Goal: Task Accomplishment & Management: Complete application form

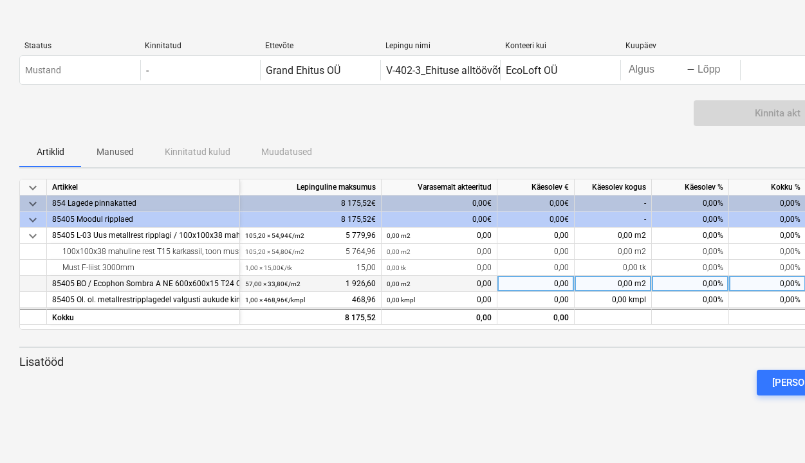
click at [611, 286] on div "0,00 m2" at bounding box center [613, 284] width 77 height 16
type input "62"
click at [617, 353] on div "keyboard_arrow_down Artikkel Lepinguline maksumus Varasemalt akteeritud Käesole…" at bounding box center [440, 292] width 842 height 227
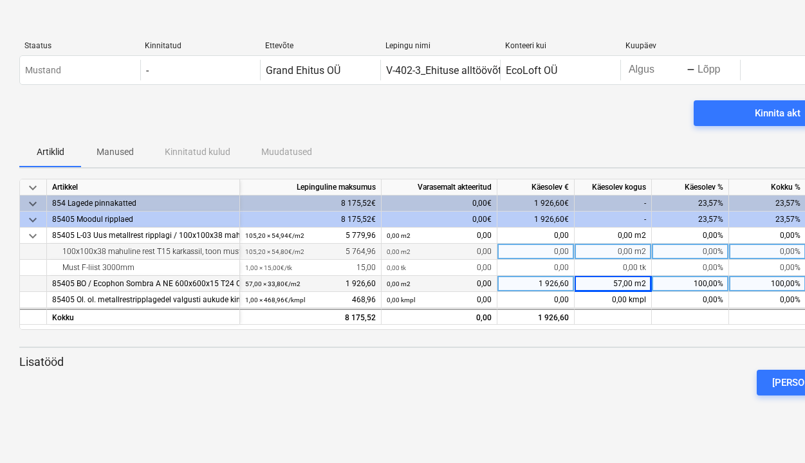
click at [625, 253] on div "0,00 m2" at bounding box center [613, 252] width 77 height 16
type input "71"
click at [633, 385] on div "[PERSON_NAME]" at bounding box center [440, 383] width 852 height 36
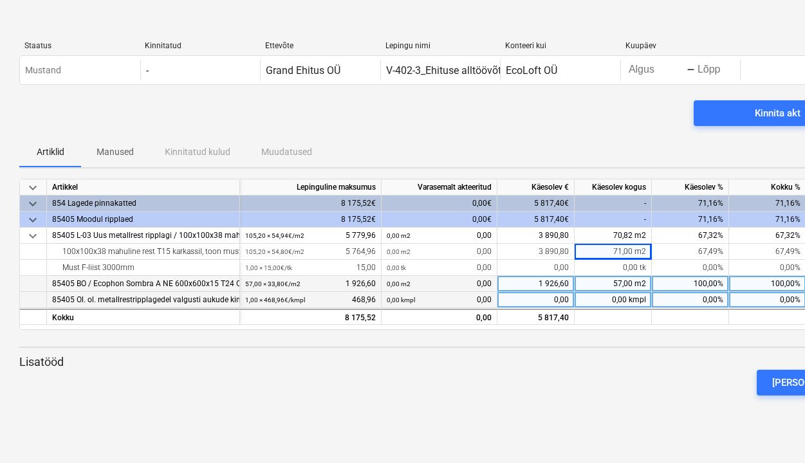
click at [221, 300] on div "85405 Ol. ol. metallrestripplagedel valgusti aukude kinni ehitamine" at bounding box center [143, 300] width 182 height 16
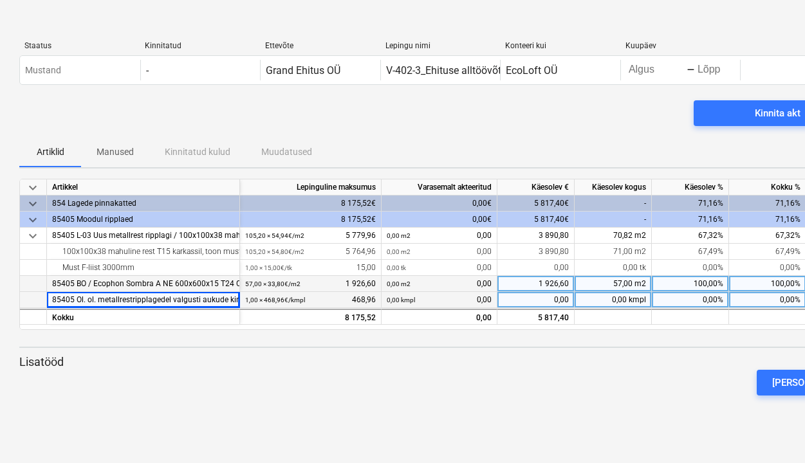
click at [221, 300] on div "85405 Ol. ol. metallrestripplagedel valgusti aukude kinni ehitamine" at bounding box center [143, 300] width 182 height 16
drag, startPoint x: 239, startPoint y: 299, endPoint x: 264, endPoint y: 295, distance: 24.8
click at [0, 0] on div "85405 Ol. ol. metallrestripplagedel valgusti aukude kinni ehitamine 1,00 × 468,…" at bounding box center [0, 0] width 0 height 0
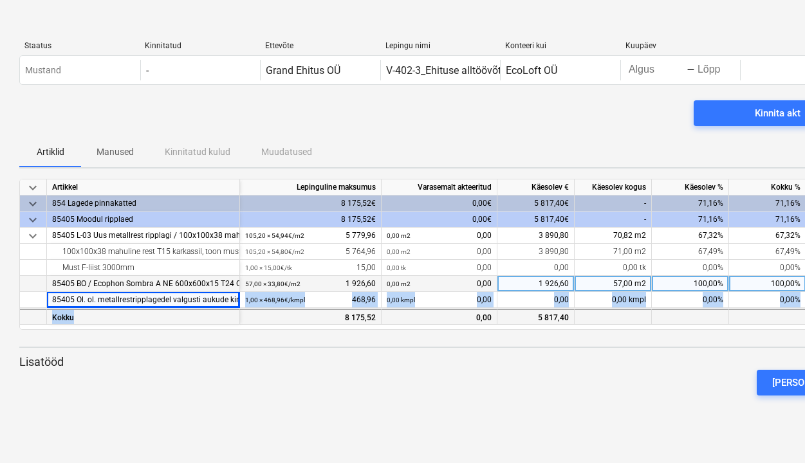
drag, startPoint x: 239, startPoint y: 306, endPoint x: 257, endPoint y: 316, distance: 20.4
click at [257, 316] on div "keyboard_arrow_down Artikkel Lepinguline maksumus Varasemalt akteeritud Käesole…" at bounding box center [440, 254] width 842 height 151
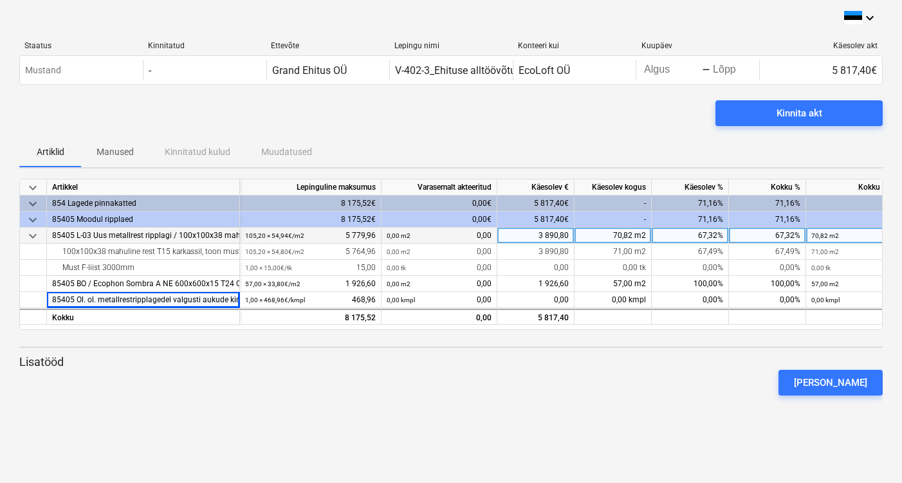
click at [617, 237] on div "70,82 m2" at bounding box center [613, 236] width 77 height 16
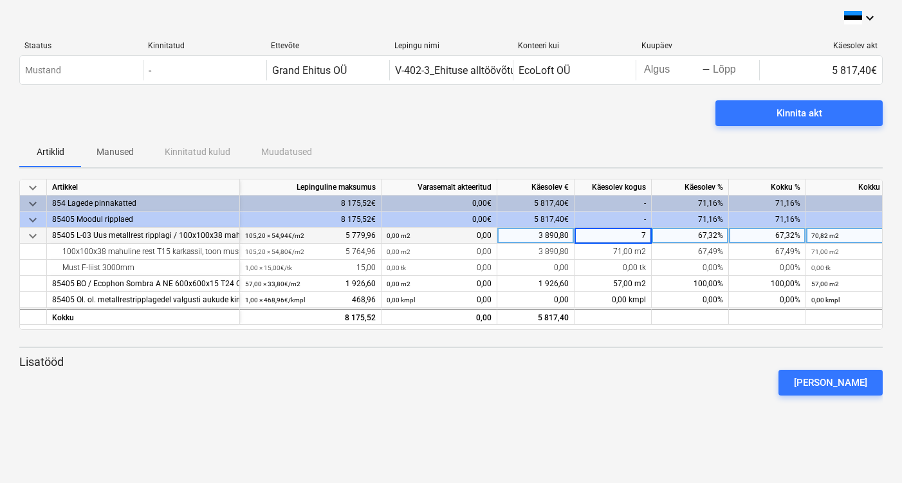
type input "71"
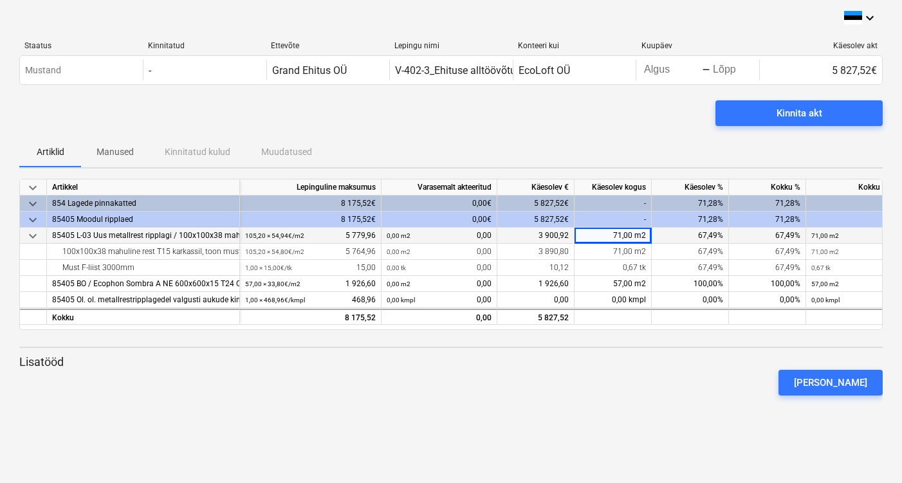
click at [221, 24] on div "keyboard_arrow_down" at bounding box center [451, 17] width 864 height 15
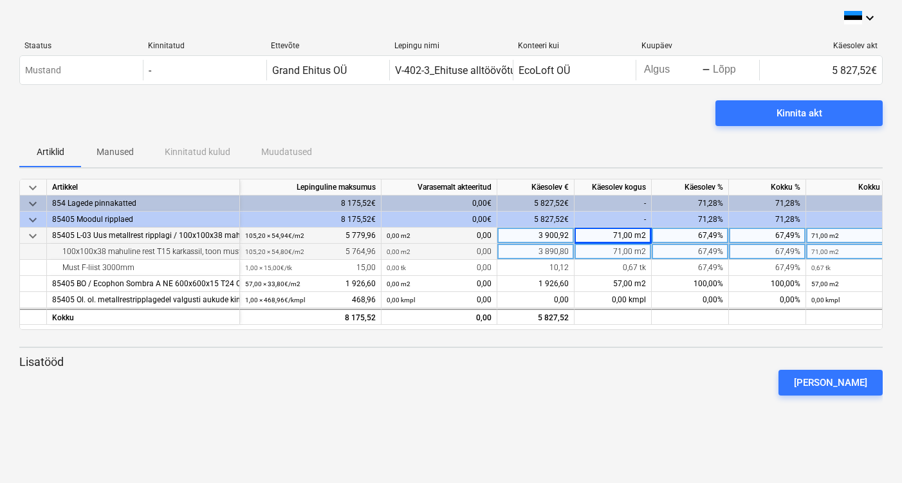
click at [628, 250] on div "71,00 m2" at bounding box center [613, 252] width 77 height 16
type input "0"
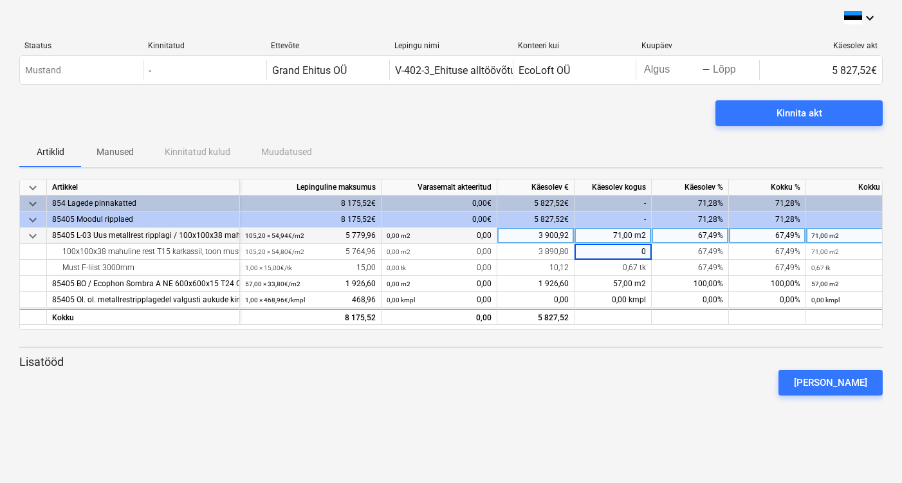
click at [617, 389] on div "[PERSON_NAME]" at bounding box center [451, 383] width 874 height 36
click at [628, 234] on div "0,18 m2" at bounding box center [613, 236] width 77 height 16
type input "71"
click at [615, 364] on p "Lisatööd" at bounding box center [451, 362] width 864 height 15
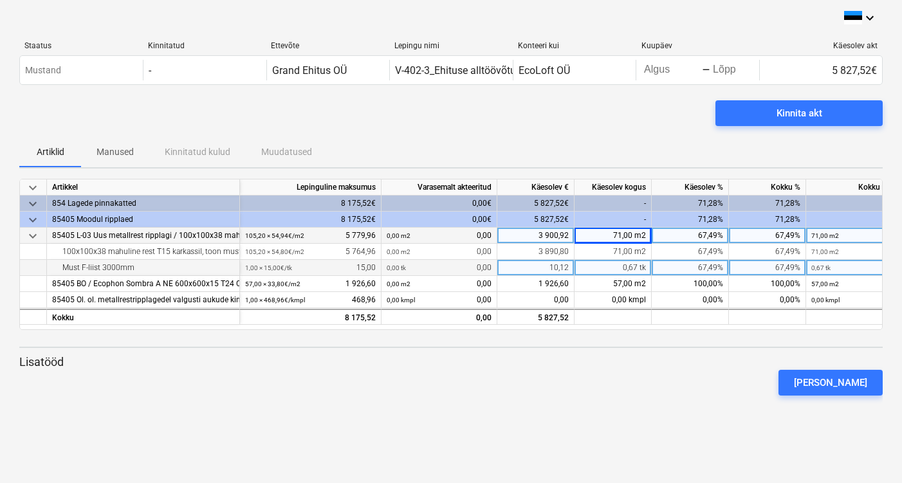
click at [624, 268] on div "0,67 tk" at bounding box center [613, 268] width 77 height 16
type input "0"
click at [631, 396] on div at bounding box center [451, 401] width 864 height 10
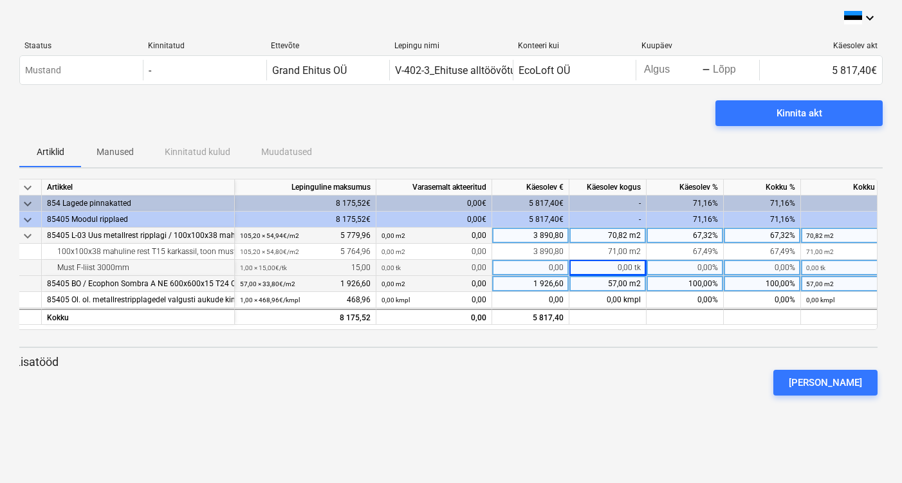
click at [243, 283] on small "57,00 × 33,80€ / m2" at bounding box center [267, 284] width 55 height 7
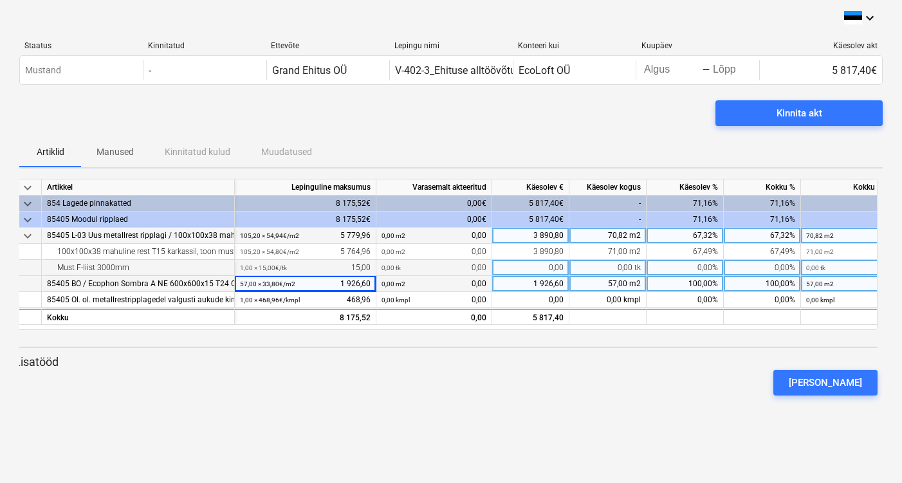
click at [248, 283] on small "57,00 × 33,80€ / m2" at bounding box center [267, 284] width 55 height 7
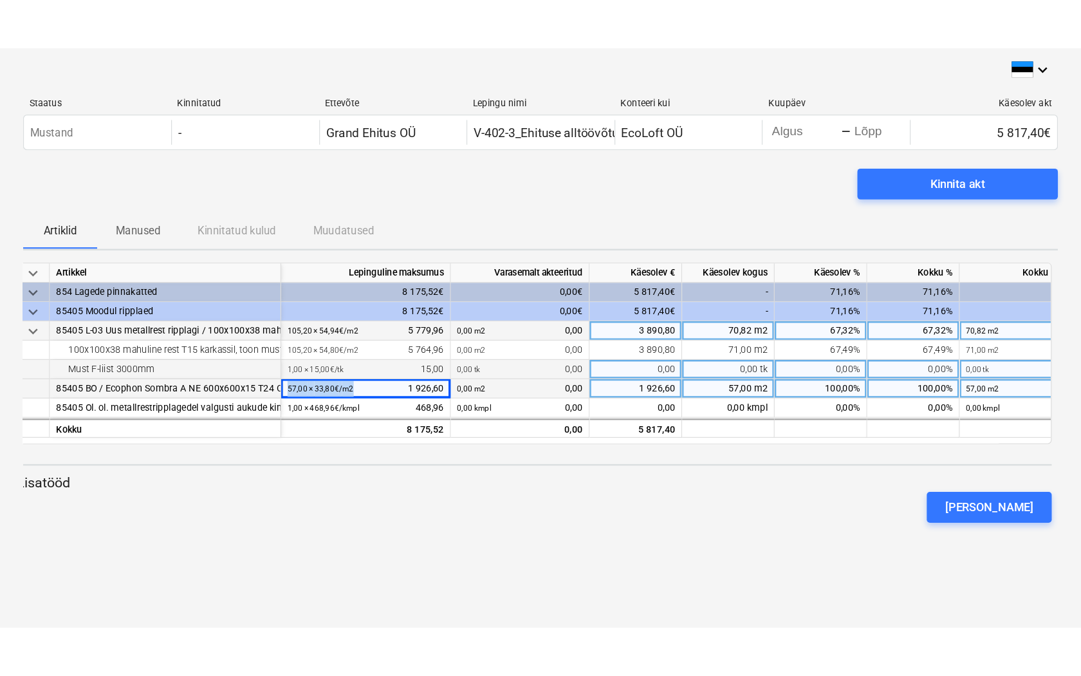
scroll to position [0, 0]
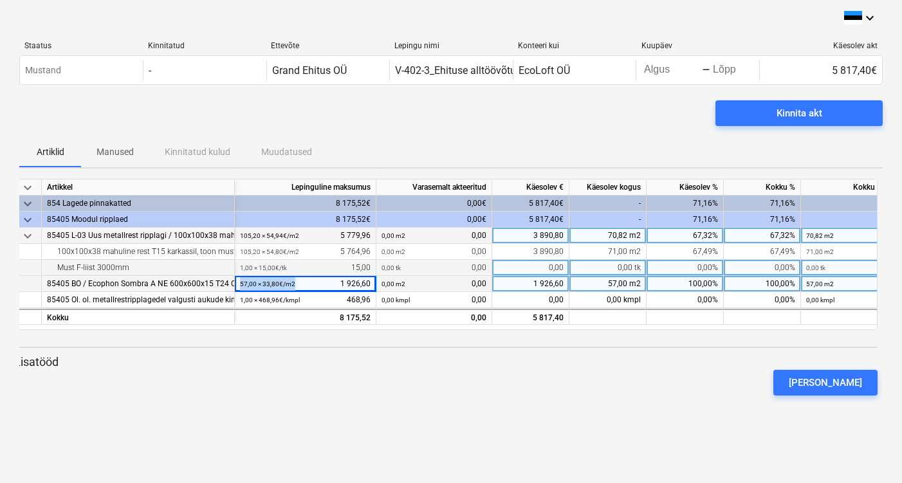
click at [250, 283] on small "57,00 × 33,80€ / m2" at bounding box center [267, 284] width 55 height 7
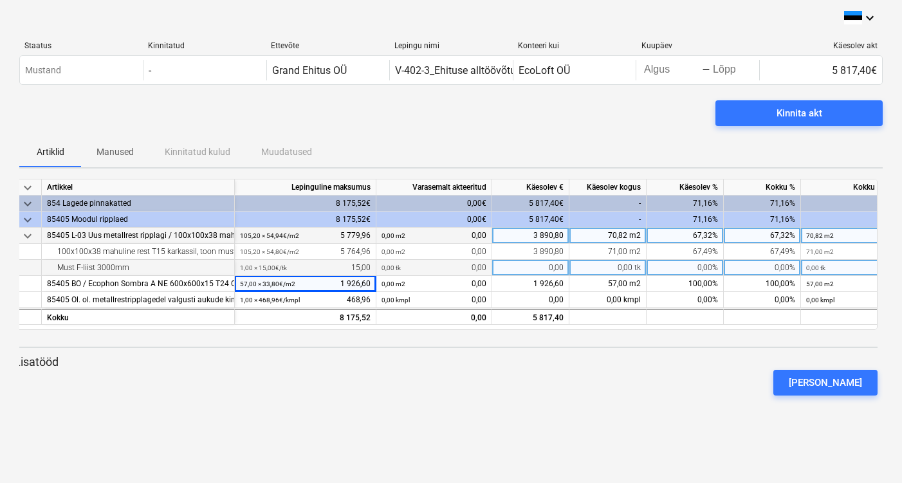
click at [298, 337] on div at bounding box center [446, 335] width 864 height 10
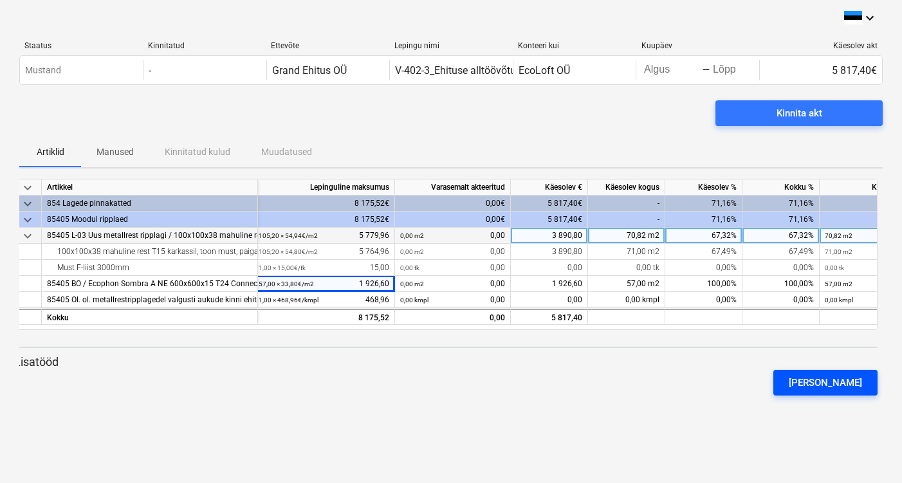
click at [805, 382] on div "[PERSON_NAME]" at bounding box center [825, 383] width 73 height 17
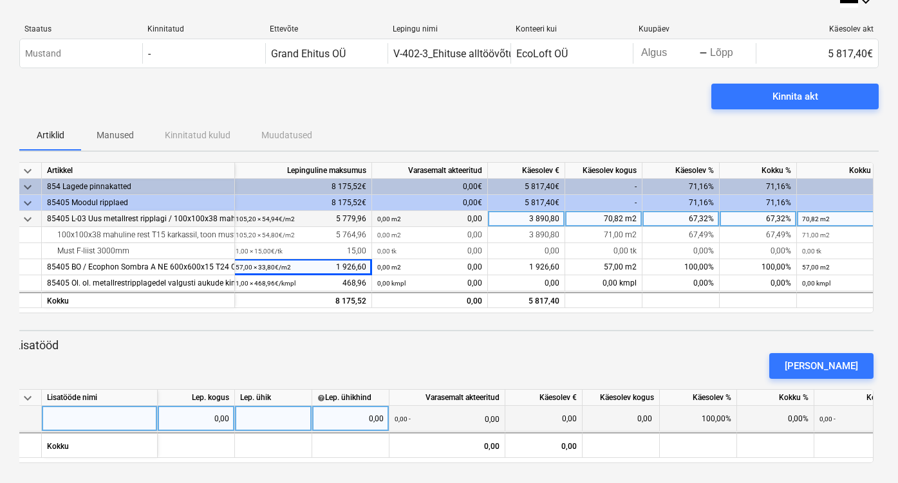
scroll to position [16, 0]
click at [88, 418] on div at bounding box center [100, 420] width 116 height 26
type input "V"
type input "75x75x38 mahuline rest+kokkupanek"
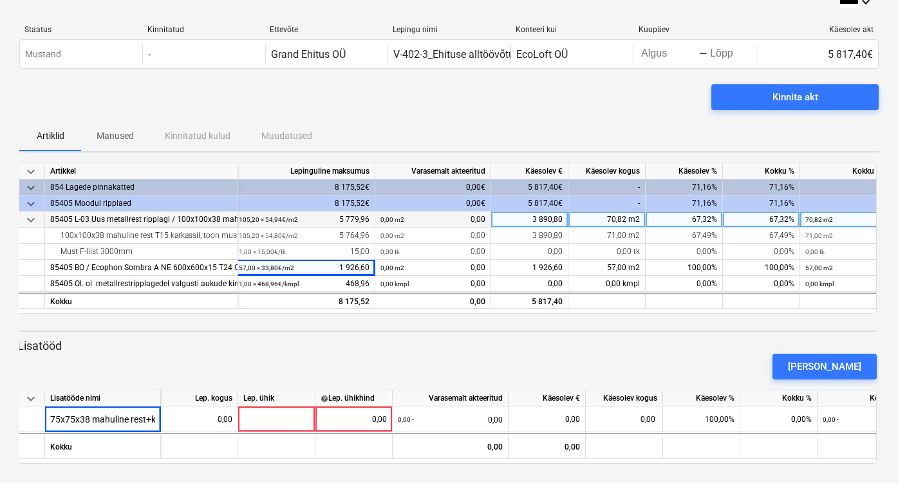
scroll to position [15, 0]
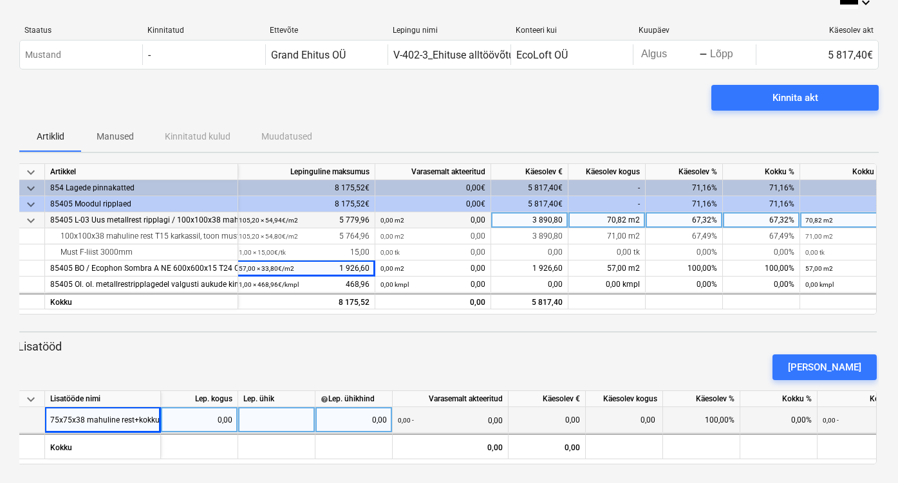
click at [228, 421] on div "0,00" at bounding box center [199, 420] width 66 height 26
click at [289, 422] on div at bounding box center [276, 420] width 77 height 26
type input "tk"
click at [348, 425] on div "0,00" at bounding box center [354, 420] width 66 height 26
type input "865,43"
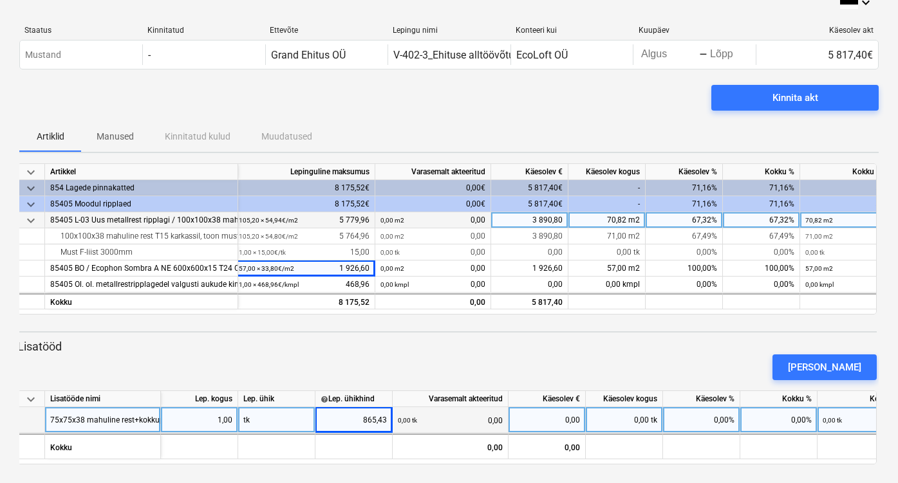
click at [436, 364] on div "[PERSON_NAME]" at bounding box center [447, 367] width 870 height 36
click at [613, 422] on div "0,00 tk" at bounding box center [624, 420] width 77 height 26
type input "1"
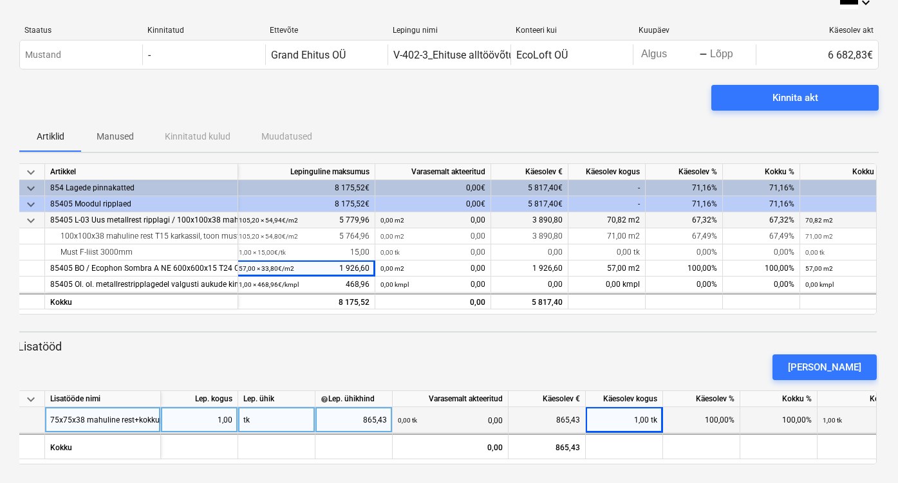
click at [613, 361] on div "[PERSON_NAME]" at bounding box center [447, 367] width 870 height 36
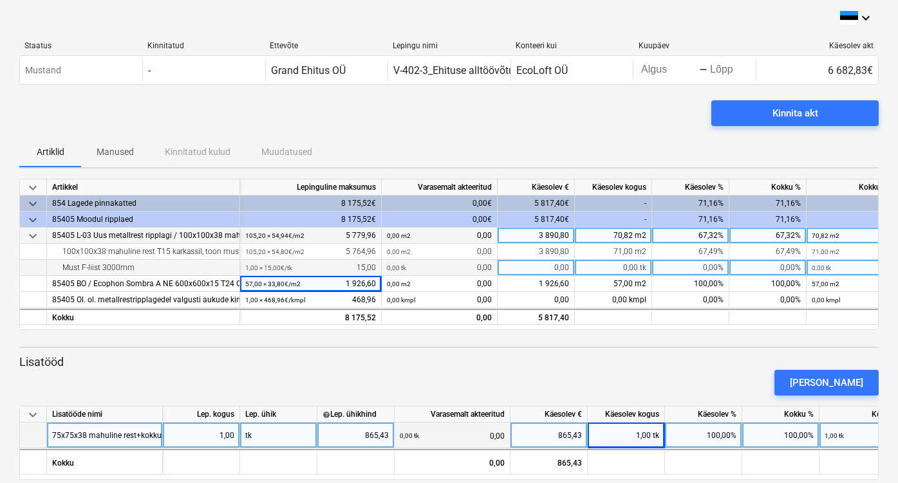
scroll to position [0, 0]
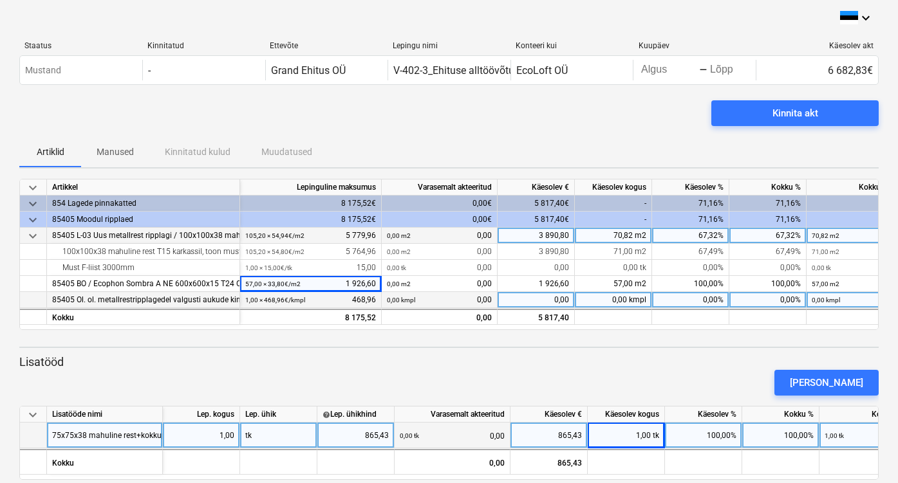
click at [621, 302] on div "0,00 kmpl" at bounding box center [613, 300] width 77 height 16
type input "1"
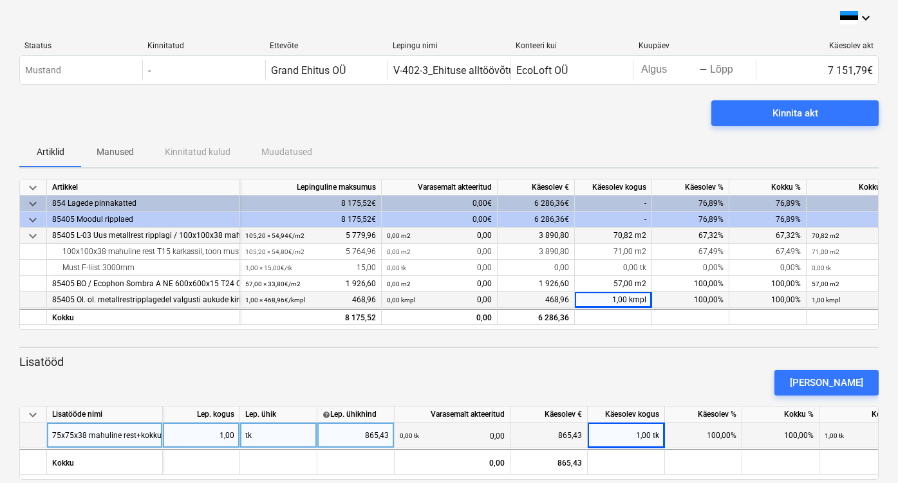
click at [665, 375] on div "[PERSON_NAME]" at bounding box center [449, 383] width 870 height 36
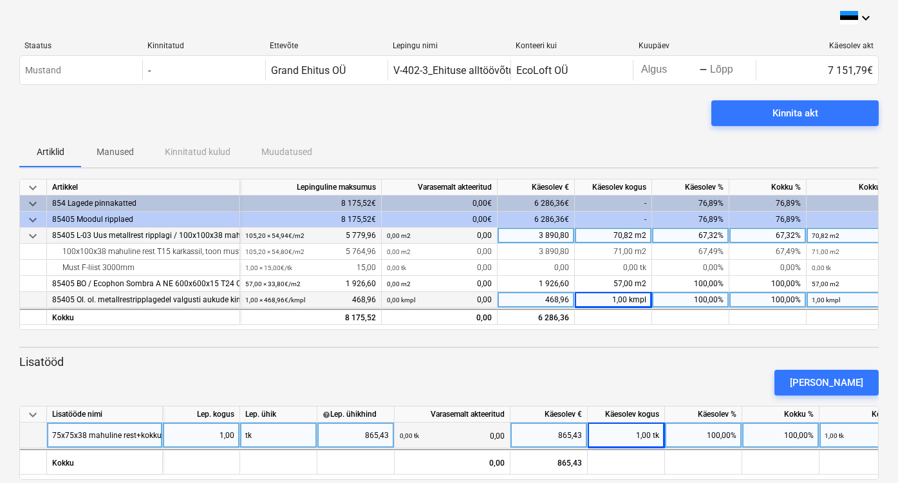
click at [189, 300] on div "85405 Ol. ol. metallrestripplagedel valgusti aukude kinni ehitamine" at bounding box center [143, 300] width 182 height 16
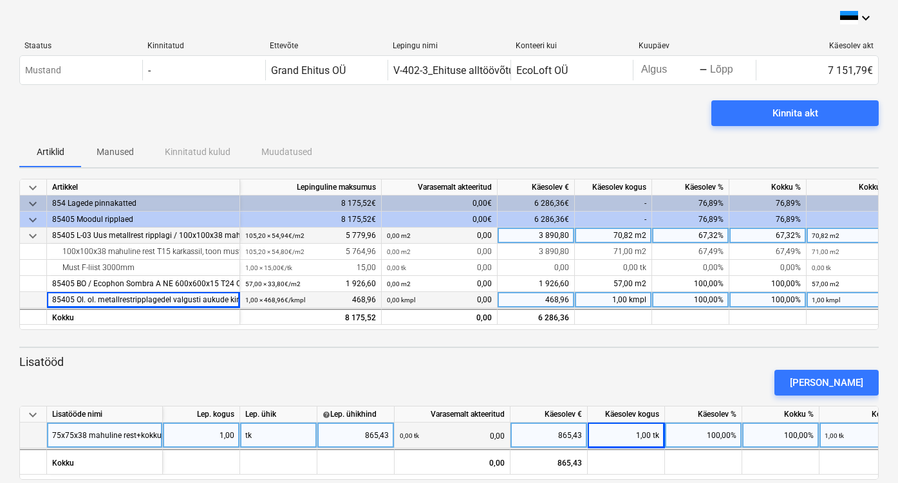
click at [189, 301] on div "85405 Ol. ol. metallrestripplagedel valgusti aukude kinni ehitamine" at bounding box center [143, 300] width 182 height 16
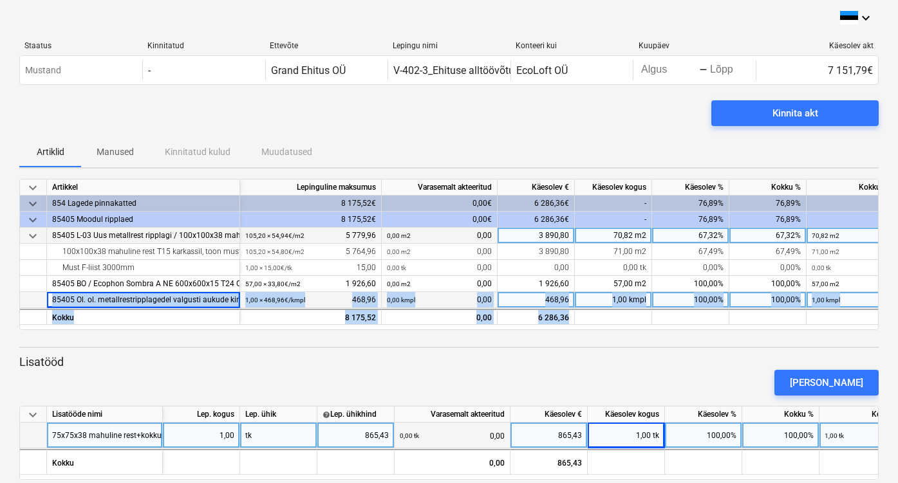
click at [189, 301] on div "85405 Ol. ol. metallrestripplagedel valgusti aukude kinni ehitamine" at bounding box center [143, 300] width 182 height 16
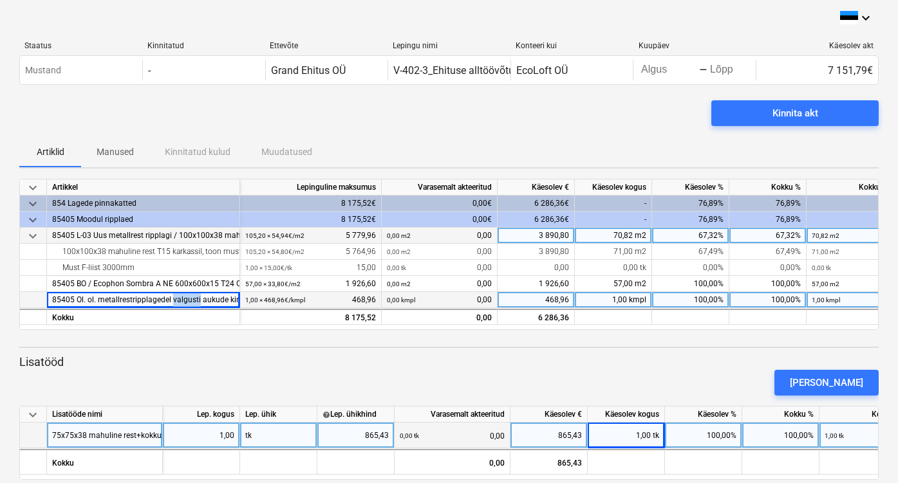
click at [189, 301] on div "85405 Ol. ol. metallrestripplagedel valgusti aukude kinni ehitamine" at bounding box center [143, 300] width 182 height 16
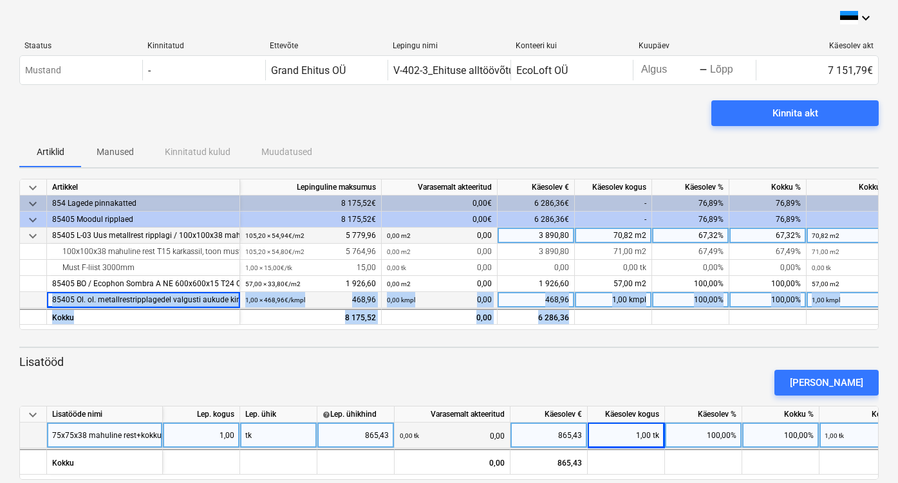
click at [189, 301] on div "85405 Ol. ol. metallrestripplagedel valgusti aukude kinni ehitamine" at bounding box center [143, 300] width 182 height 16
click at [202, 298] on div "85405 Ol. ol. metallrestripplagedel valgusti aukude kinni ehitamine" at bounding box center [143, 300] width 182 height 16
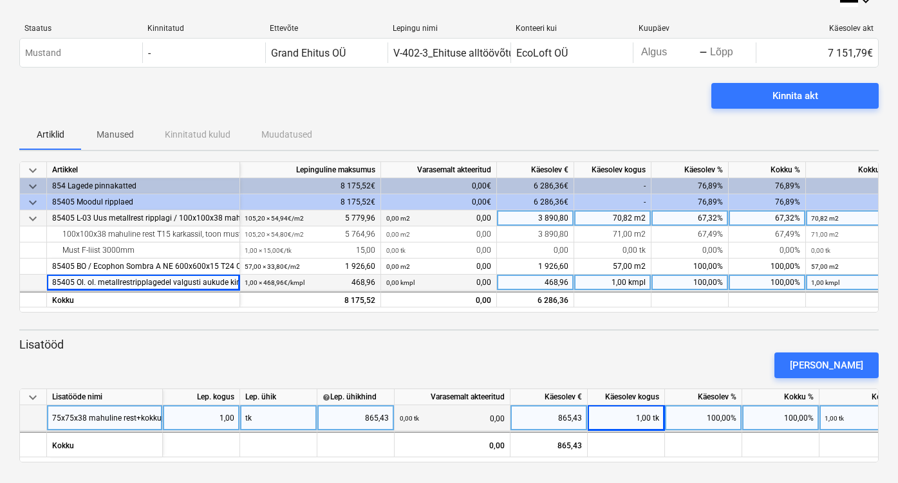
scroll to position [17, 0]
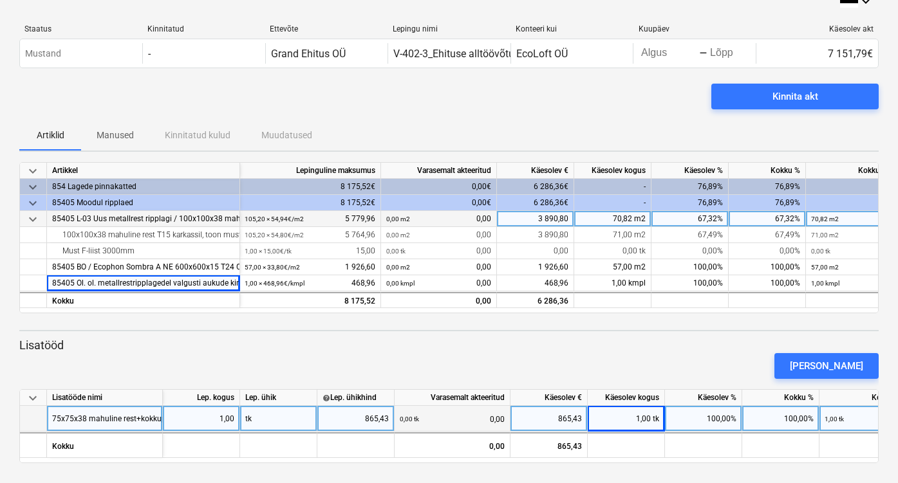
click at [51, 418] on div "75x75x38 mahuline rest+kokkupanek" at bounding box center [105, 419] width 116 height 26
click at [51, 418] on input "75x75x38 mahuline rest+kokkupanek" at bounding box center [104, 418] width 115 height 25
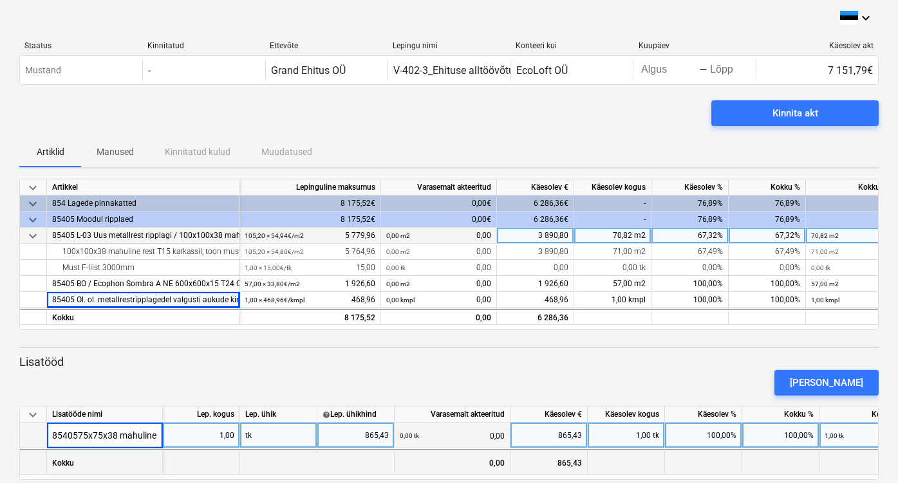
type input "85405 75x75x38 mahuline rest+kokkupanek"
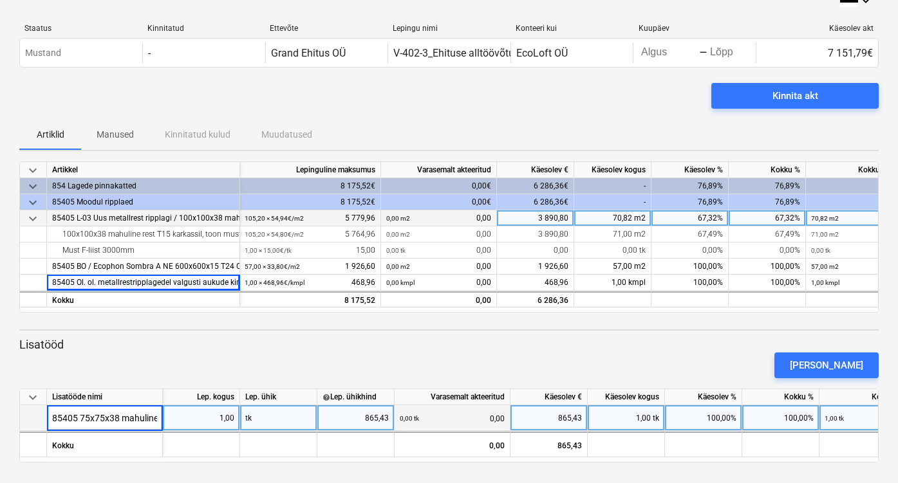
scroll to position [17, 0]
click at [805, 362] on div "[PERSON_NAME]" at bounding box center [826, 366] width 73 height 17
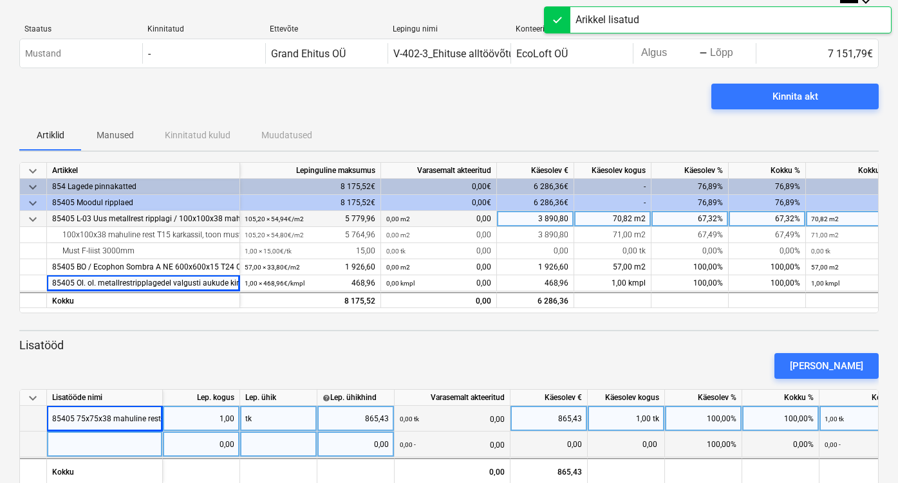
click at [117, 450] on div at bounding box center [105, 445] width 116 height 26
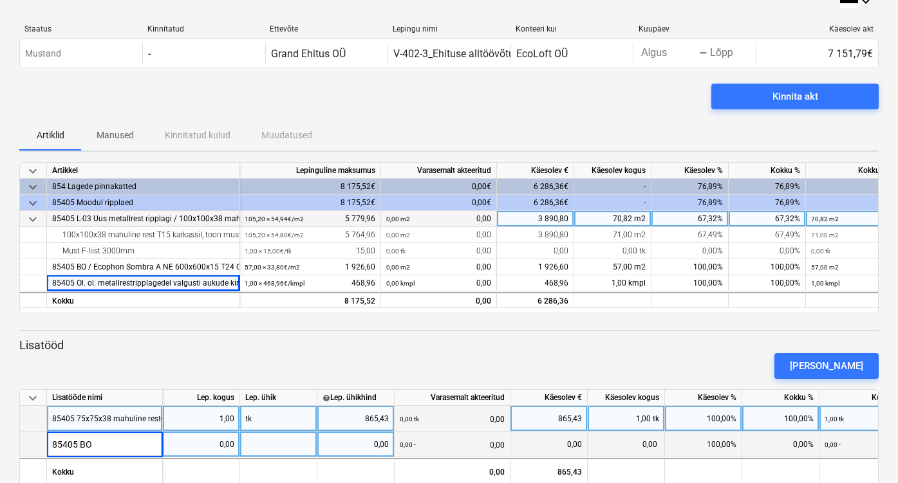
type input "85405 BO"
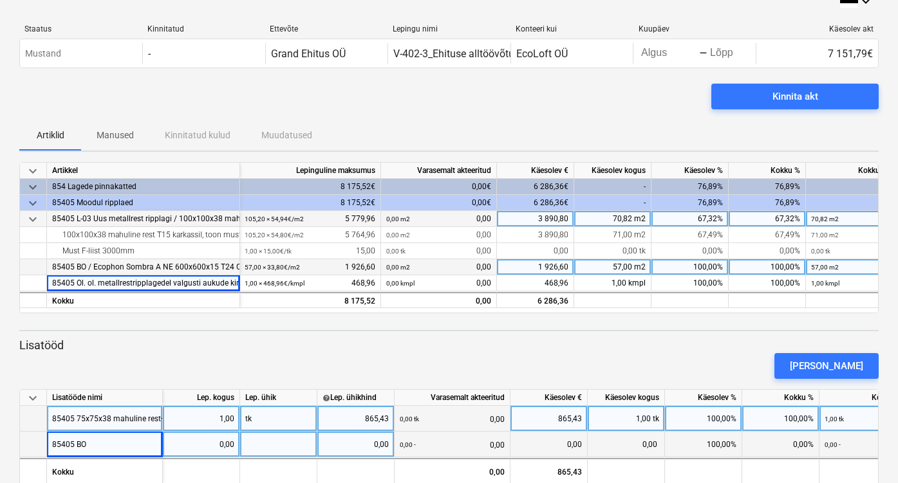
drag, startPoint x: 53, startPoint y: 265, endPoint x: 98, endPoint y: 268, distance: 45.1
click at [52, 265] on div "85405 BO / Ecophon Sombra A NE 600x600x15 T24 Connect ,toon must, paigaldatuna" at bounding box center [143, 267] width 182 height 16
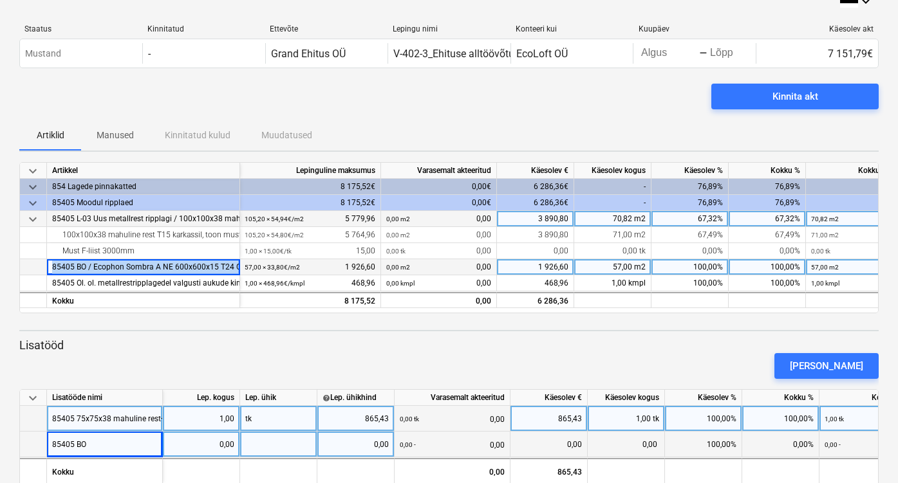
drag, startPoint x: 52, startPoint y: 265, endPoint x: 238, endPoint y: 267, distance: 186.0
click at [234, 267] on div "85405 BO / Ecophon Sombra A NE 600x600x15 T24 Connect ,toon must, paigaldatuna" at bounding box center [143, 267] width 182 height 16
copy div "85405 BO / Ecophon Sombra A NE 600x600x15 T24 Connect"
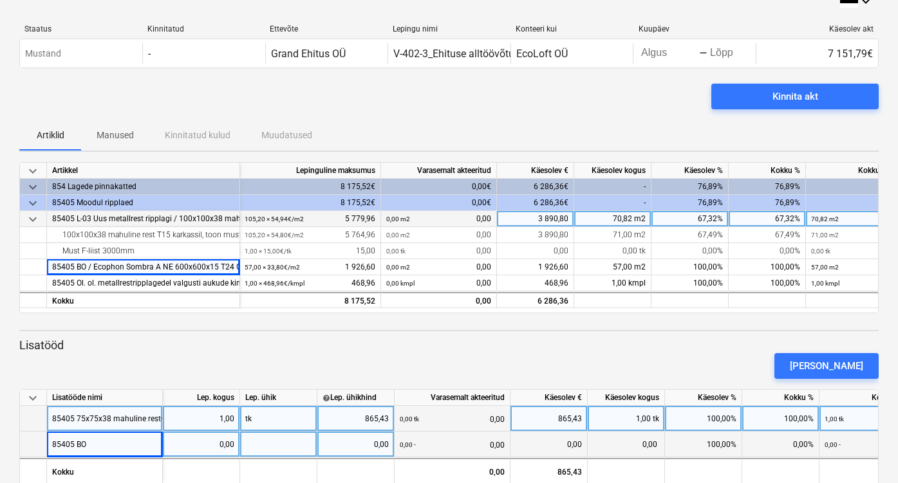
click at [122, 439] on div "85405 BO" at bounding box center [105, 445] width 116 height 26
type input "85405 BO / Ecophon Sombra A NE 600x600x15 T24 Connect"
click at [227, 447] on div "0,00" at bounding box center [201, 445] width 66 height 26
type input "51,9"
click at [255, 445] on div at bounding box center [278, 445] width 77 height 26
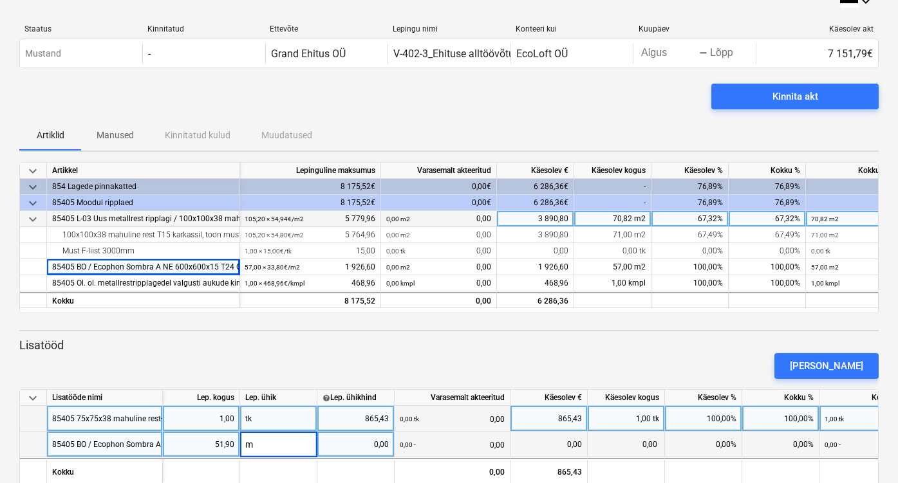
type input "m2"
click at [335, 443] on div "0,00" at bounding box center [355, 445] width 66 height 26
type input "33,80"
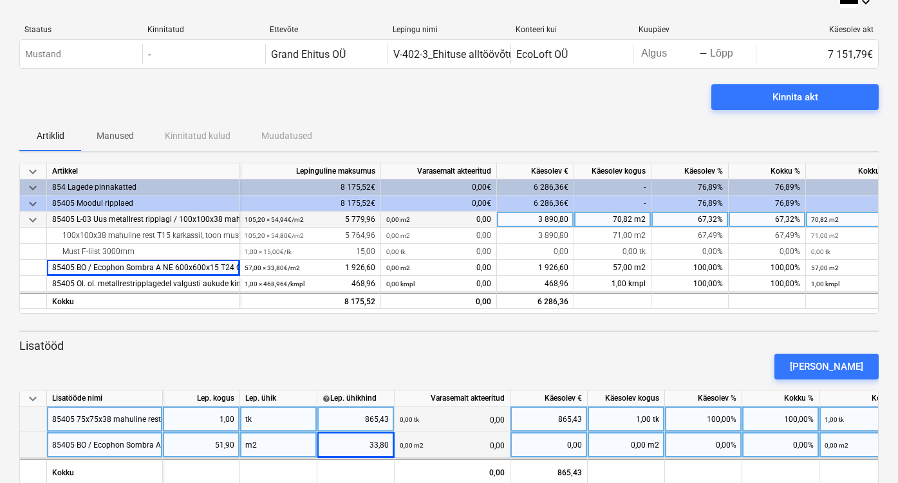
click at [448, 445] on div "0,00 m2 0,00" at bounding box center [452, 446] width 105 height 26
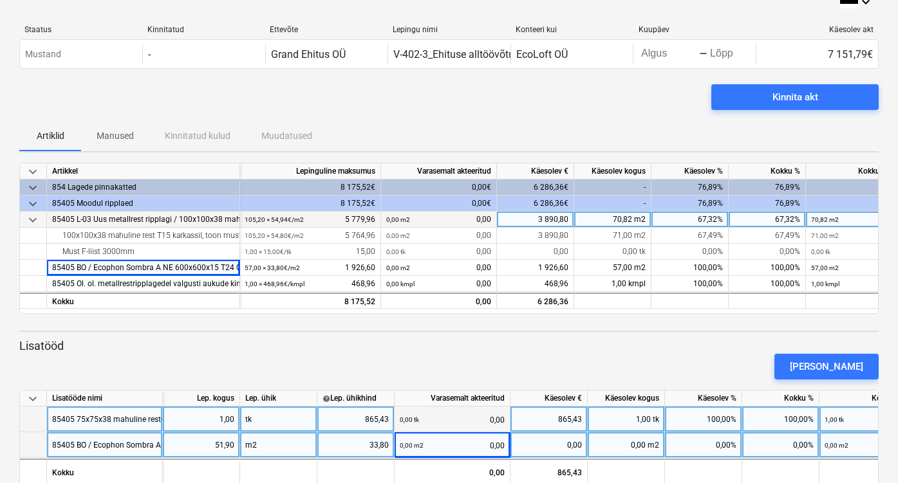
click at [636, 451] on div "0,00 m2" at bounding box center [626, 446] width 77 height 26
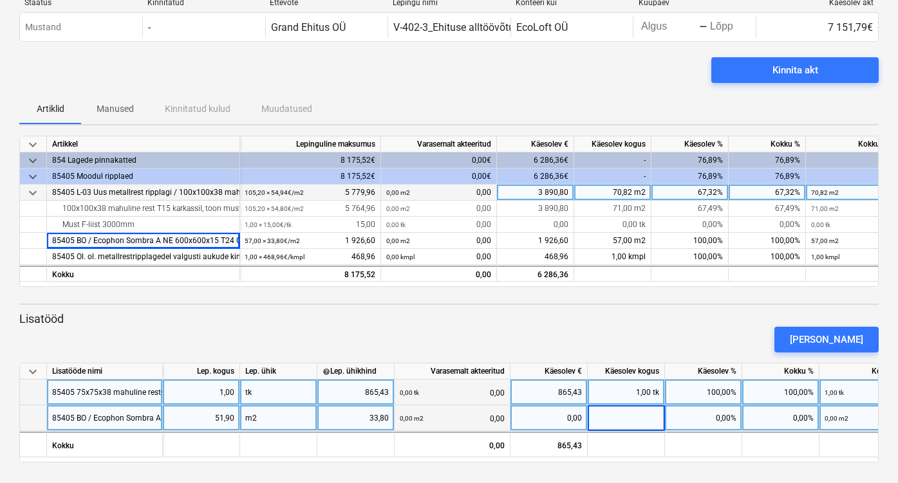
scroll to position [42, 0]
type input "5"
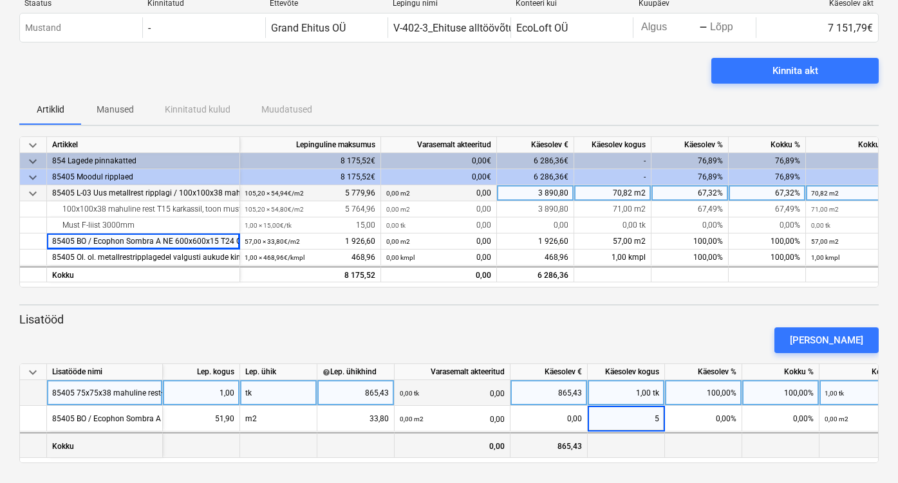
click at [631, 446] on div at bounding box center [626, 446] width 77 height 26
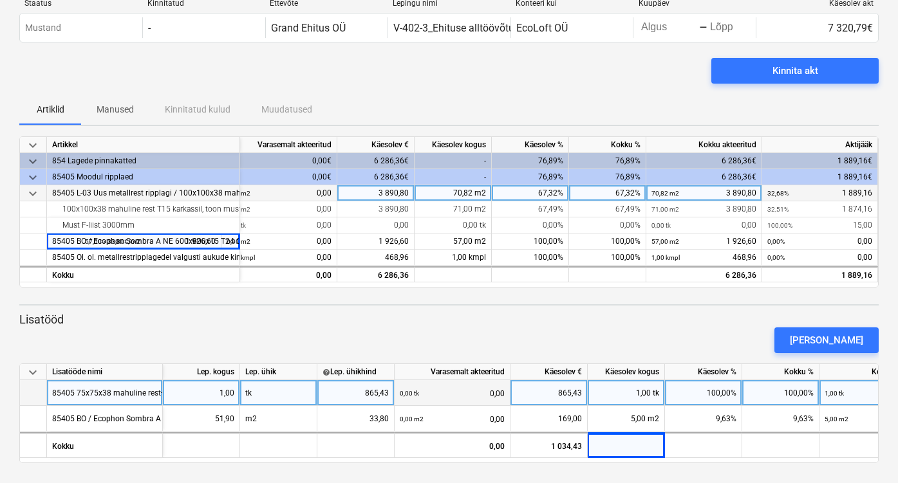
click at [330, 323] on div "[PERSON_NAME]" at bounding box center [449, 340] width 870 height 36
click at [138, 320] on p "Lisatööd" at bounding box center [448, 319] width 859 height 15
click at [135, 324] on div "[PERSON_NAME]" at bounding box center [449, 340] width 870 height 36
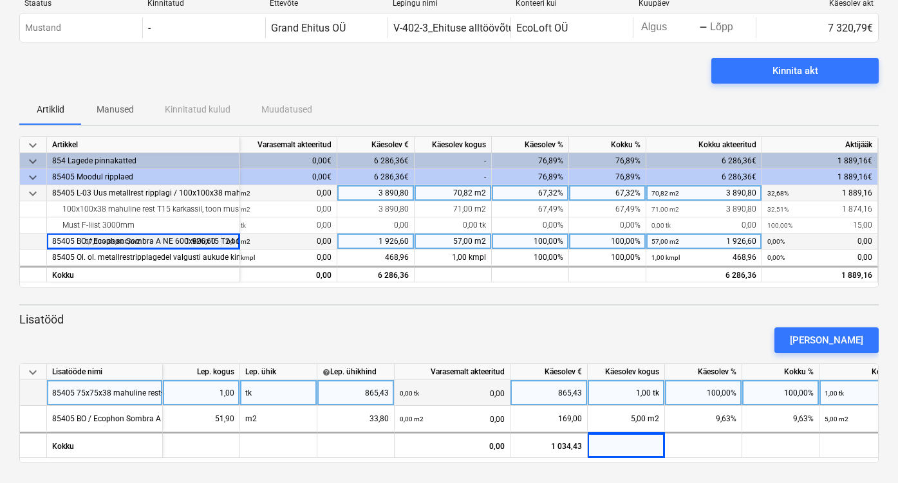
click at [158, 239] on div "85405 BO / Ecophon Sombra A NE 600x600x15 T24 Connect ,toon must, paigaldatuna" at bounding box center [143, 242] width 182 height 16
click at [157, 243] on div "85405 BO / Ecophon Sombra A NE 600x600x15 T24 Connect ,toon must, paigaldatuna" at bounding box center [143, 242] width 182 height 16
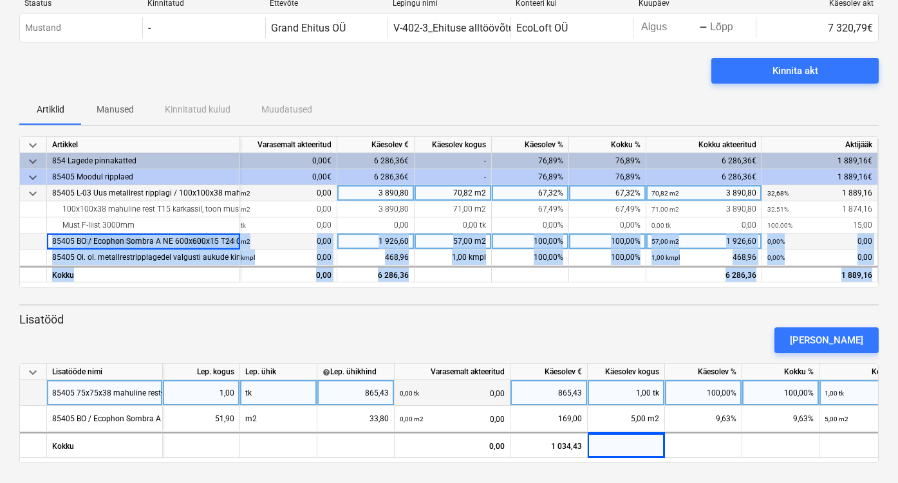
click at [157, 243] on div "85405 BO / Ecophon Sombra A NE 600x600x15 T24 Connect ,toon must, paigaldatuna" at bounding box center [143, 242] width 182 height 16
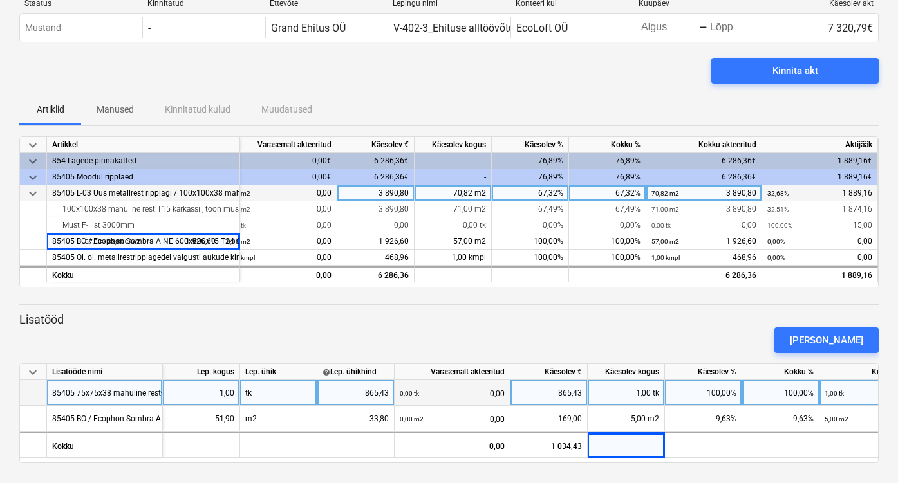
click at [147, 346] on div "[PERSON_NAME]" at bounding box center [449, 340] width 870 height 36
click at [135, 327] on div "[PERSON_NAME]" at bounding box center [449, 340] width 870 height 36
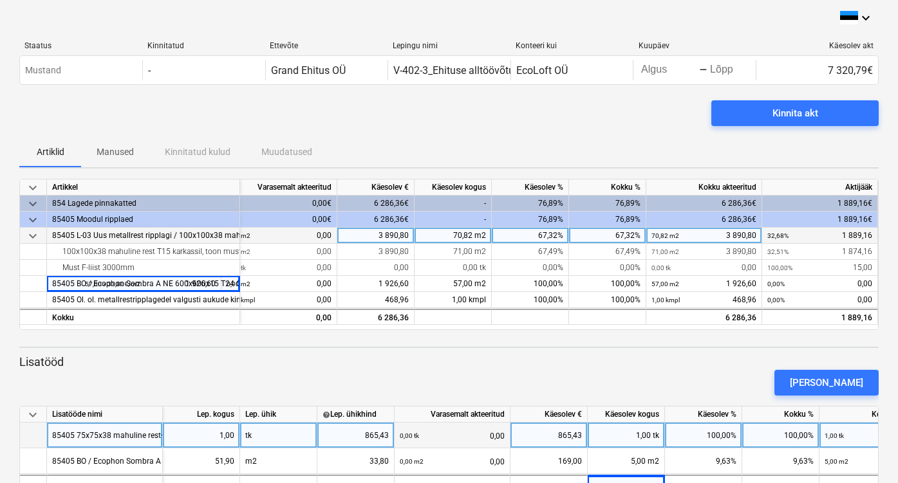
scroll to position [0, 0]
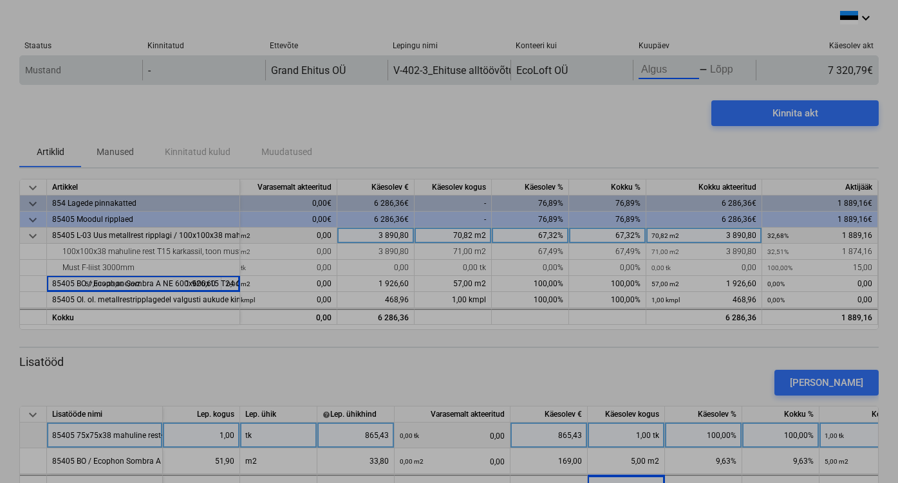
click at [666, 73] on body "keyboard_arrow_down Staatus Kinnitatud Ettevõte Lepingu nimi Konteeri kui Kuupä…" at bounding box center [449, 241] width 898 height 483
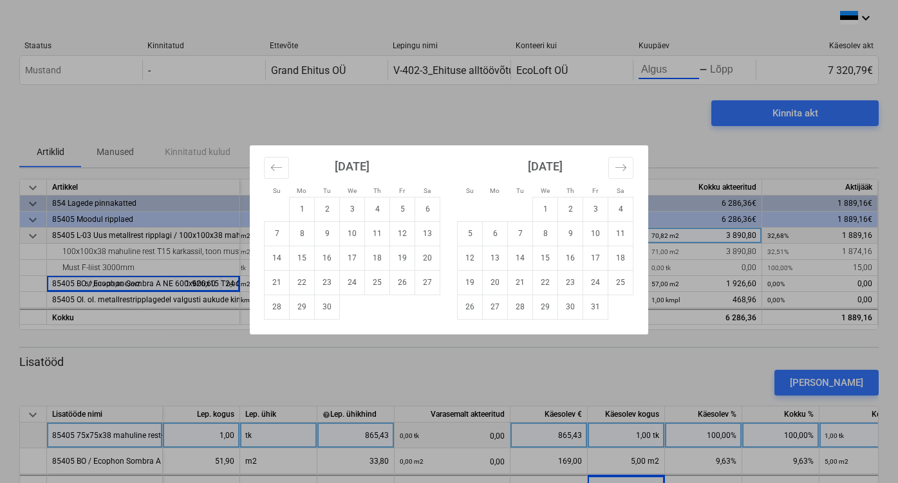
click at [122, 75] on div "Su Mo Tu We Th Fr Sa Su Mo Tu We Th Fr Sa August 2025 1 2 3 4 5 6 7 8 9 10 11 1…" at bounding box center [449, 241] width 898 height 483
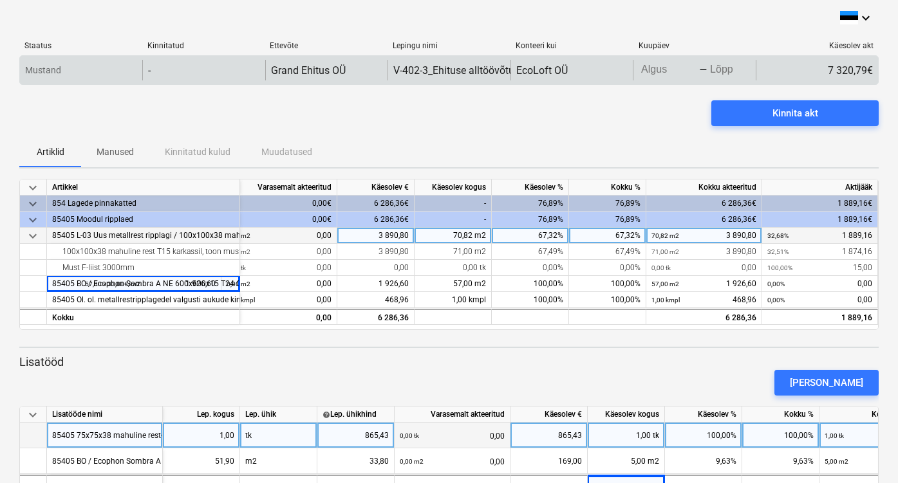
click at [663, 69] on body "keyboard_arrow_down Staatus Kinnitatud Ettevõte Lepingu nimi Konteeri kui Kuupä…" at bounding box center [449, 241] width 898 height 483
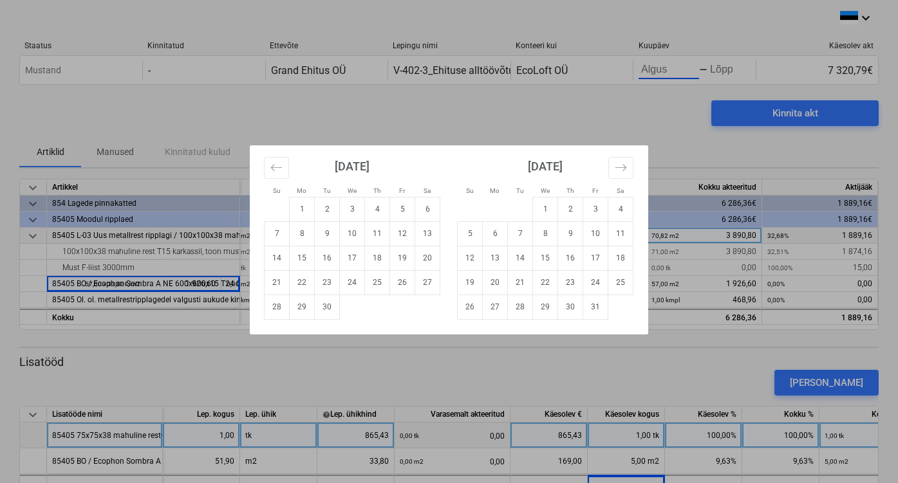
click at [666, 122] on div "Su Mo Tu We Th Fr Sa Su Mo Tu We Th Fr Sa August 2025 1 2 3 4 5 6 7 8 9 10 11 1…" at bounding box center [449, 241] width 898 height 483
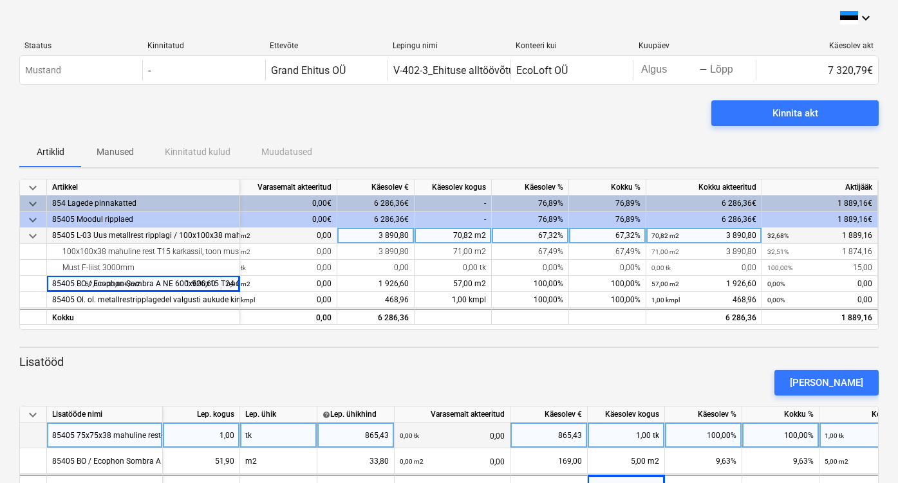
click at [589, 136] on div "Artiklid Manused Kinnitatud kulud Muudatused" at bounding box center [448, 151] width 859 height 31
click at [620, 135] on div "Kinnita akt" at bounding box center [448, 118] width 859 height 36
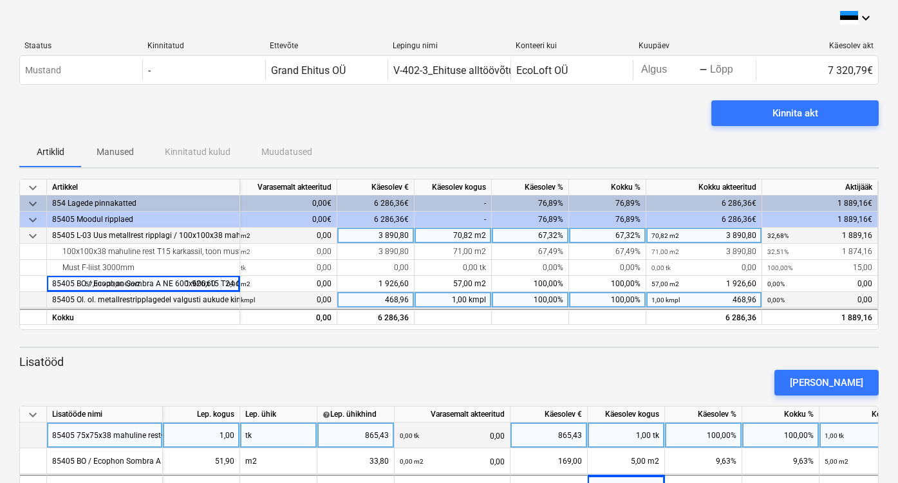
click at [198, 299] on div "85405 Ol. ol. metallrestripplagedel valgusti aukude kinni ehitamine" at bounding box center [143, 300] width 182 height 16
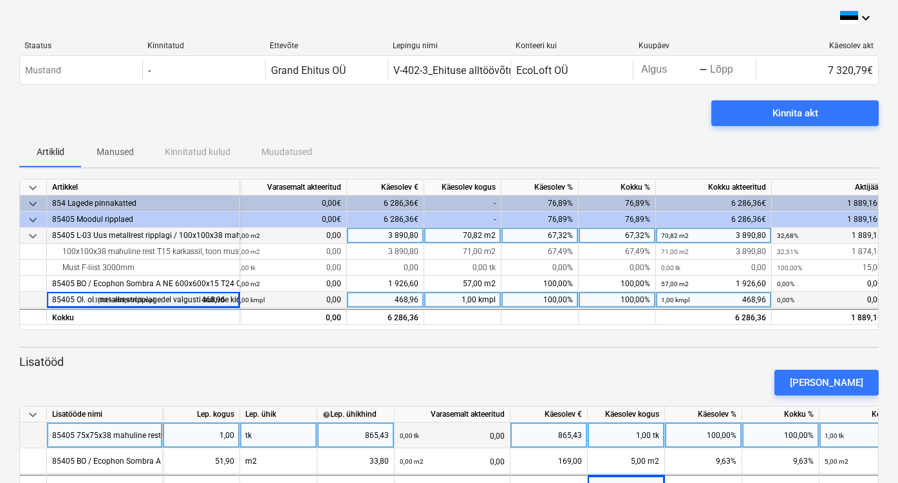
scroll to position [0, 146]
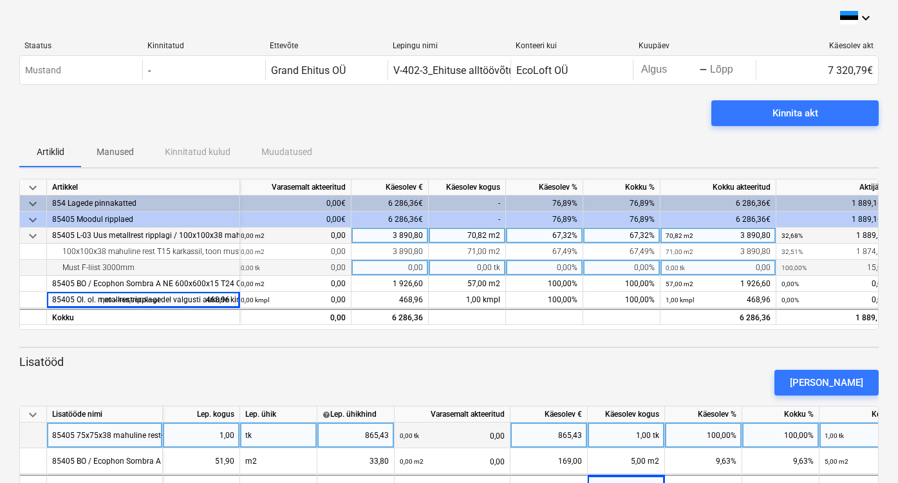
click at [191, 269] on div "Must F-liist 3000mm" at bounding box center [143, 268] width 182 height 16
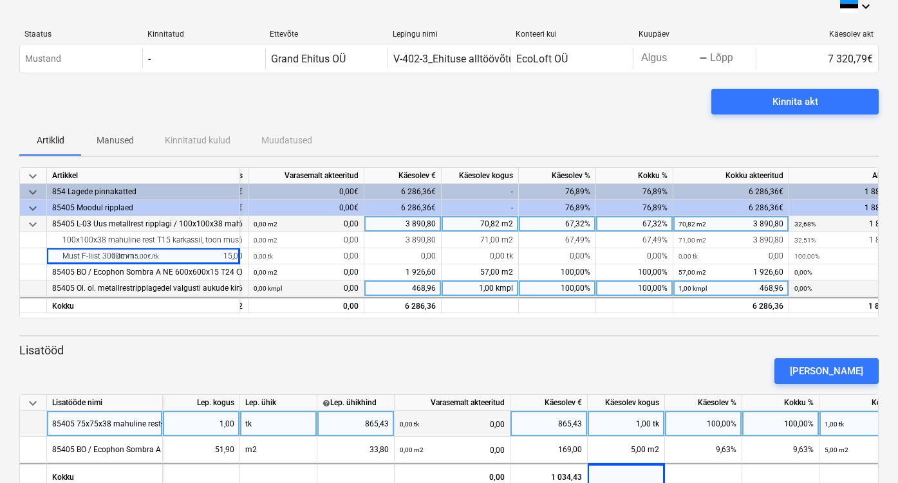
scroll to position [16, 0]
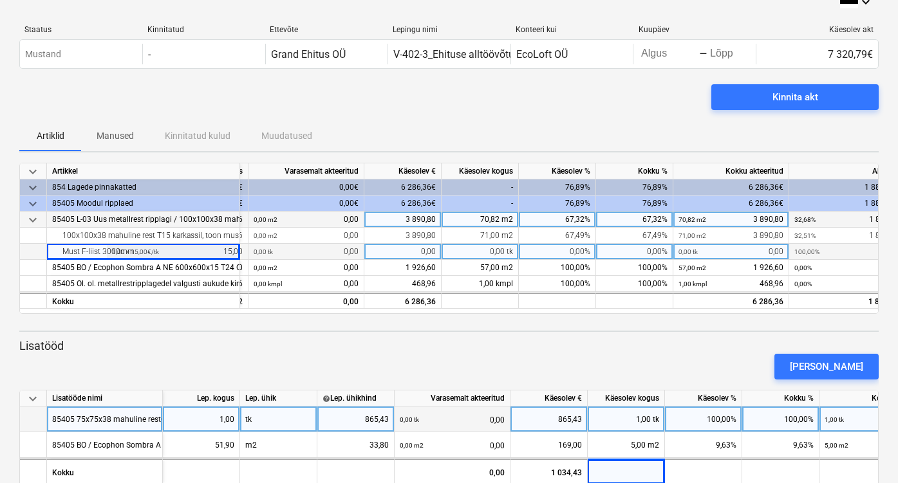
click at [184, 255] on div "Must F-liist 3000mm" at bounding box center [143, 252] width 182 height 16
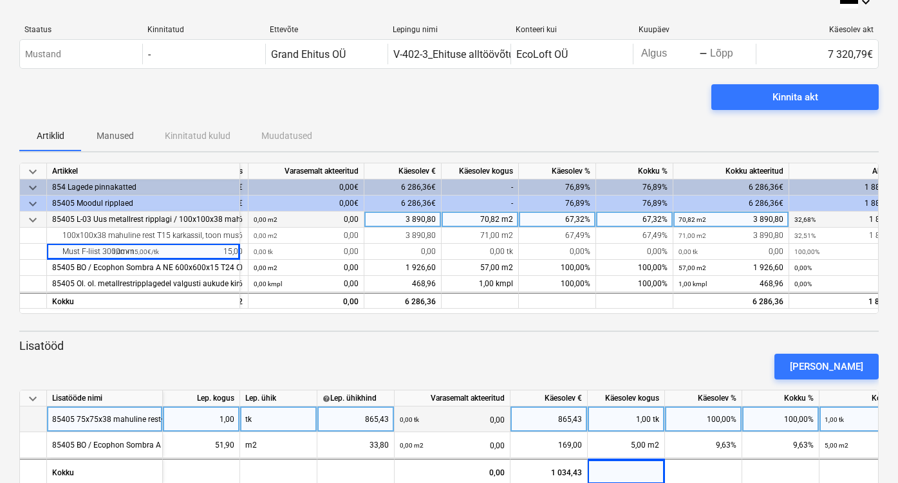
click at [191, 333] on div "keyboard_arrow_down Artikkel Lepinguline maksumus Varasemalt akteeritud Käesole…" at bounding box center [448, 326] width 859 height 327
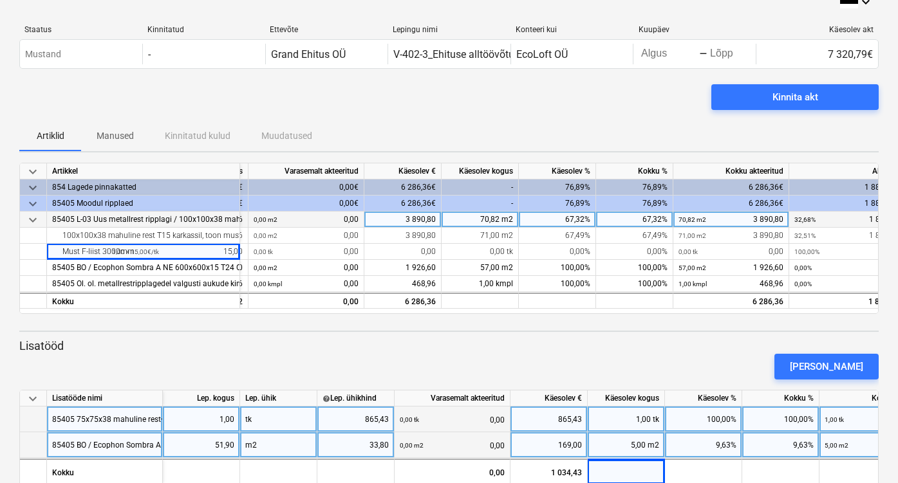
scroll to position [24, 0]
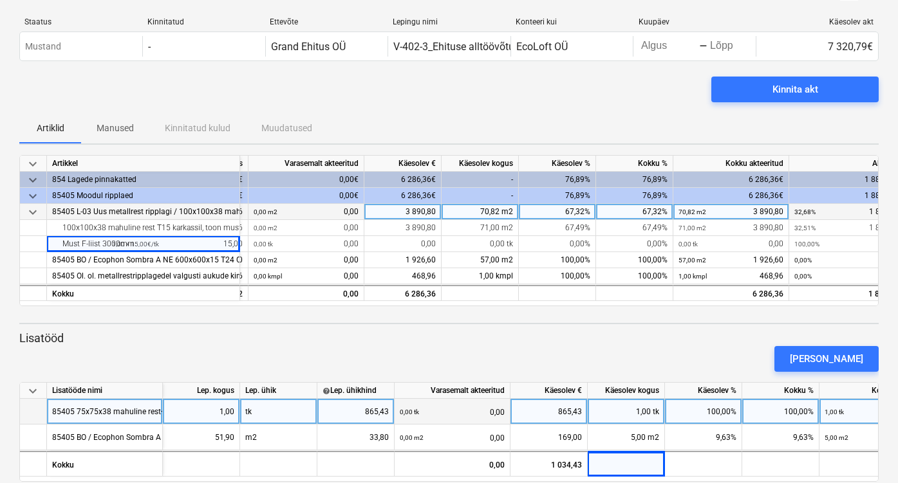
click at [169, 348] on div "[PERSON_NAME]" at bounding box center [449, 359] width 870 height 36
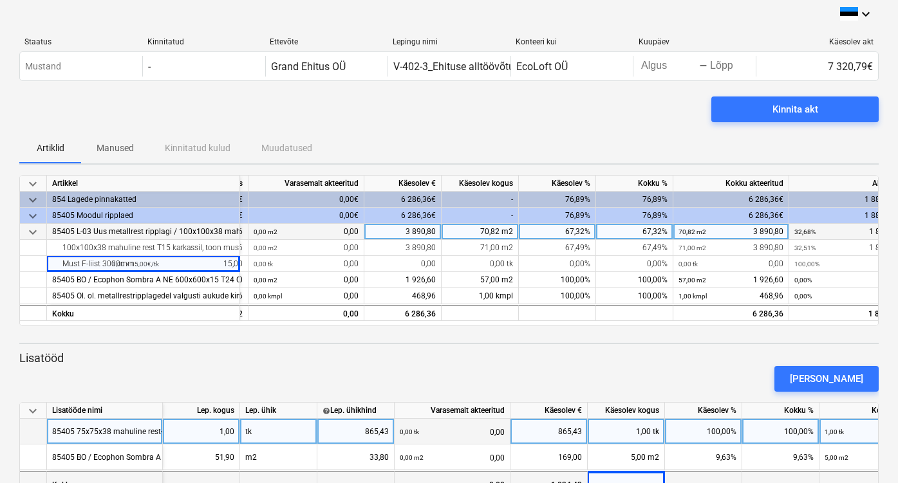
scroll to position [1, 0]
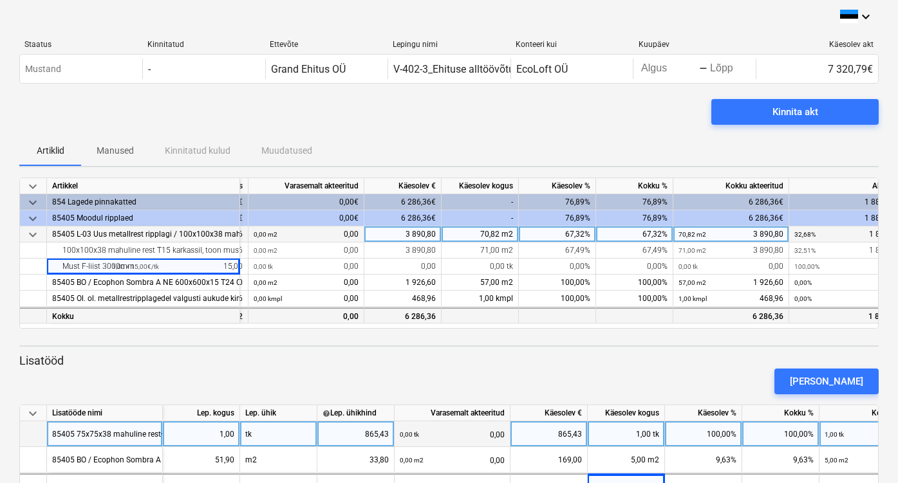
click at [133, 314] on div "Kokku" at bounding box center [143, 316] width 193 height 16
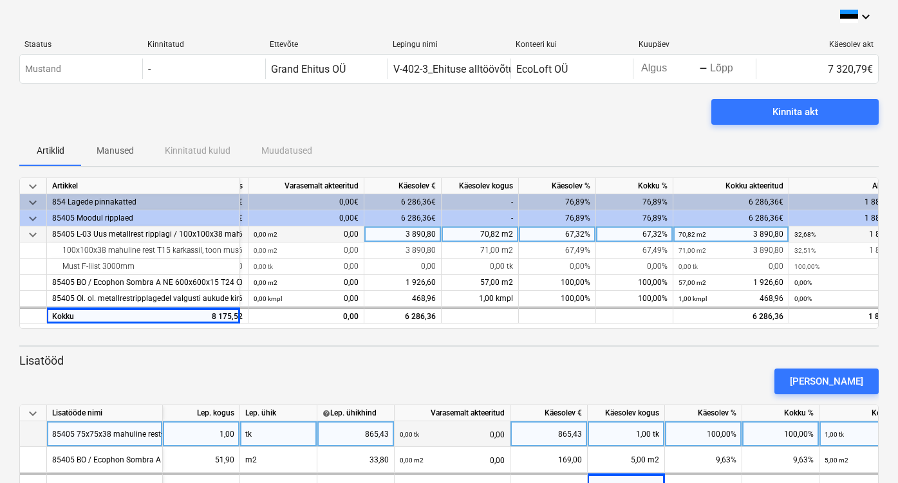
click at [266, 358] on p "Lisatööd" at bounding box center [448, 360] width 859 height 15
drag, startPoint x: 263, startPoint y: 366, endPoint x: 244, endPoint y: 375, distance: 20.7
click at [262, 366] on div "[PERSON_NAME]" at bounding box center [449, 382] width 870 height 36
drag, startPoint x: 237, startPoint y: 375, endPoint x: 348, endPoint y: 219, distance: 191.1
click at [237, 371] on div "[PERSON_NAME]" at bounding box center [449, 382] width 870 height 36
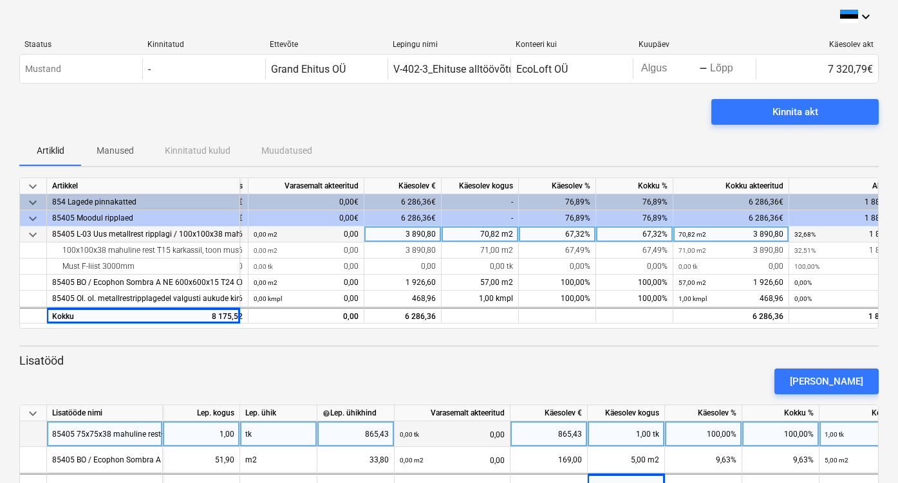
click at [392, 140] on div "Artiklid Manused Kinnitatud kulud Muudatused" at bounding box center [448, 150] width 859 height 31
drag, startPoint x: 239, startPoint y: 185, endPoint x: 259, endPoint y: 184, distance: 20.0
click at [0, 0] on div "keyboard_arrow_down Artikkel Lepinguline maksumus Varasemalt akteeritud Käesole…" at bounding box center [0, 0] width 0 height 0
drag, startPoint x: 248, startPoint y: 179, endPoint x: 264, endPoint y: 184, distance: 16.9
click at [0, 0] on div "keyboard_arrow_down Artikkel Lepinguline maksumus Varasemalt akteeritud Käesole…" at bounding box center [0, 0] width 0 height 0
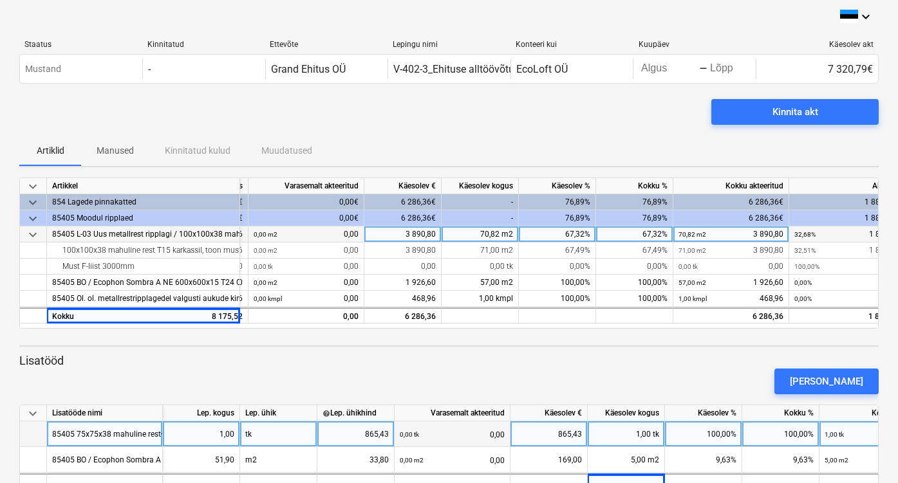
click at [315, 377] on div "[PERSON_NAME]" at bounding box center [449, 382] width 870 height 36
click at [315, 378] on div "[PERSON_NAME]" at bounding box center [449, 382] width 870 height 36
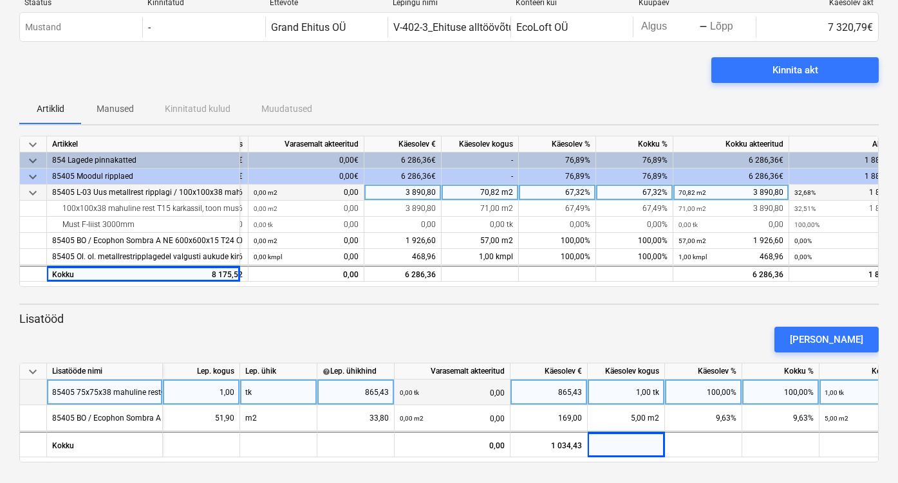
scroll to position [42, 0]
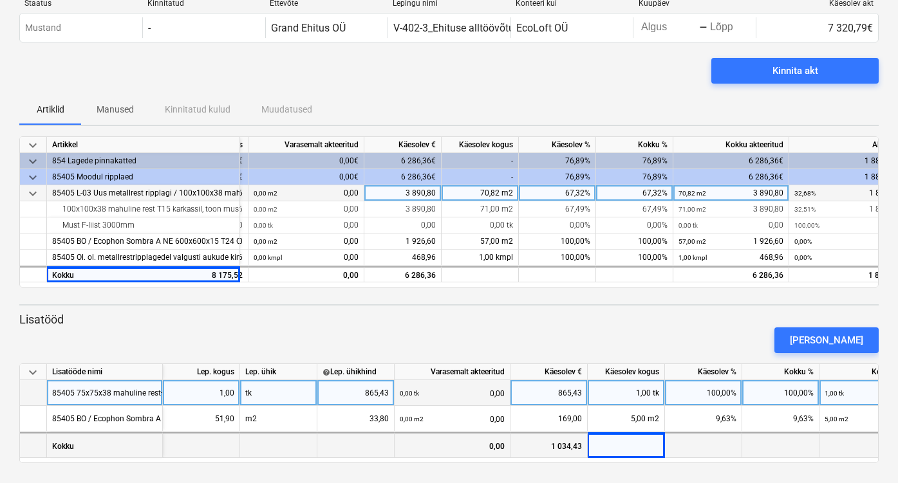
click at [698, 445] on div at bounding box center [703, 446] width 77 height 26
click at [440, 449] on div "0,00" at bounding box center [453, 446] width 116 height 26
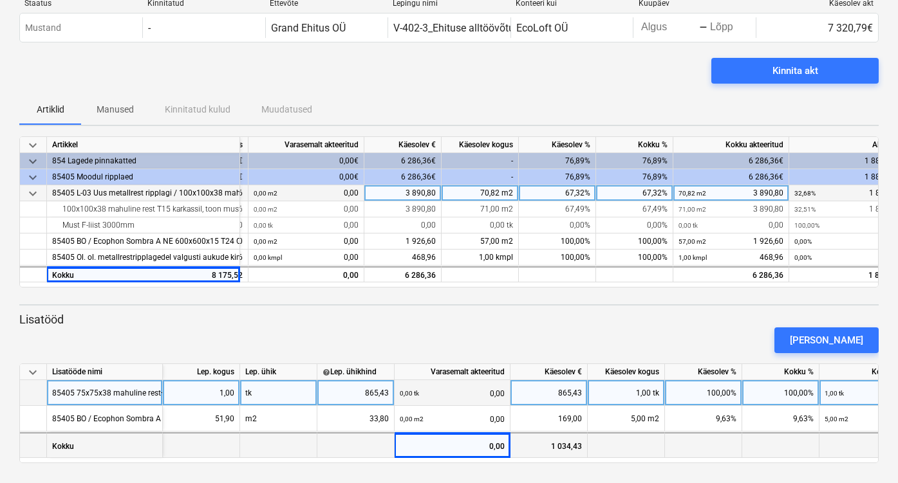
click at [562, 443] on div "1 034,43" at bounding box center [548, 446] width 77 height 26
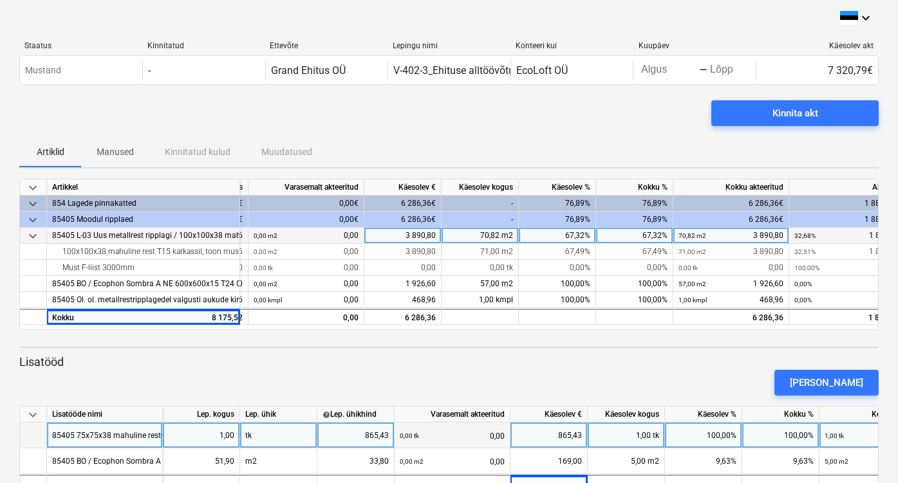
scroll to position [0, 0]
click at [296, 153] on div "Artiklid Manused Kinnitatud kulud Muudatused" at bounding box center [448, 151] width 859 height 31
click at [159, 14] on div "keyboard_arrow_down" at bounding box center [448, 17] width 859 height 15
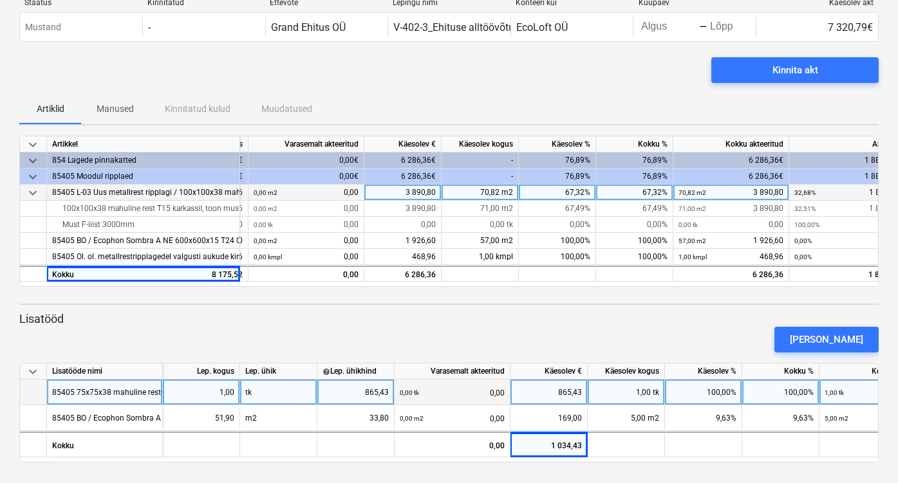
scroll to position [42, 0]
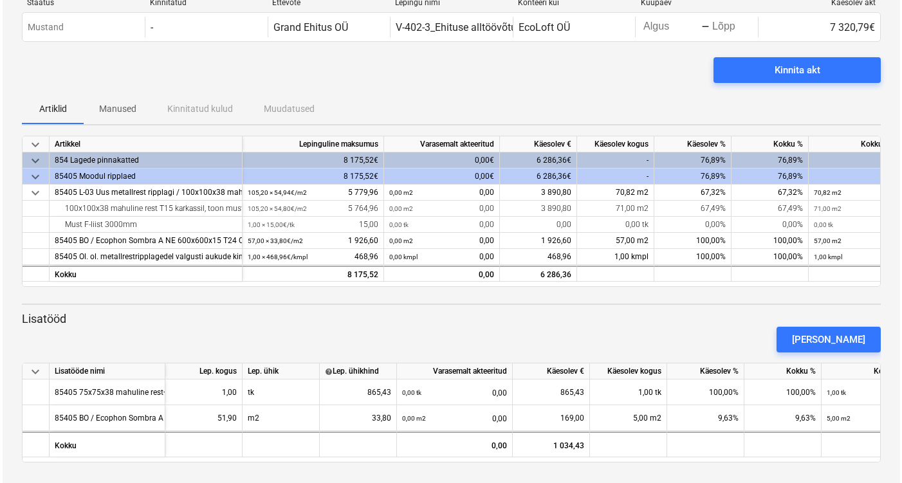
scroll to position [42, 0]
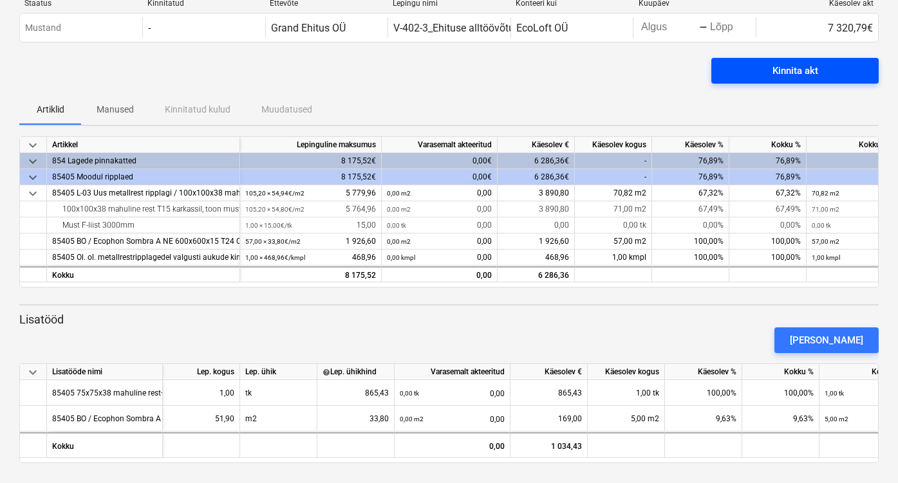
click at [796, 68] on div "Kinnita akt" at bounding box center [795, 70] width 46 height 17
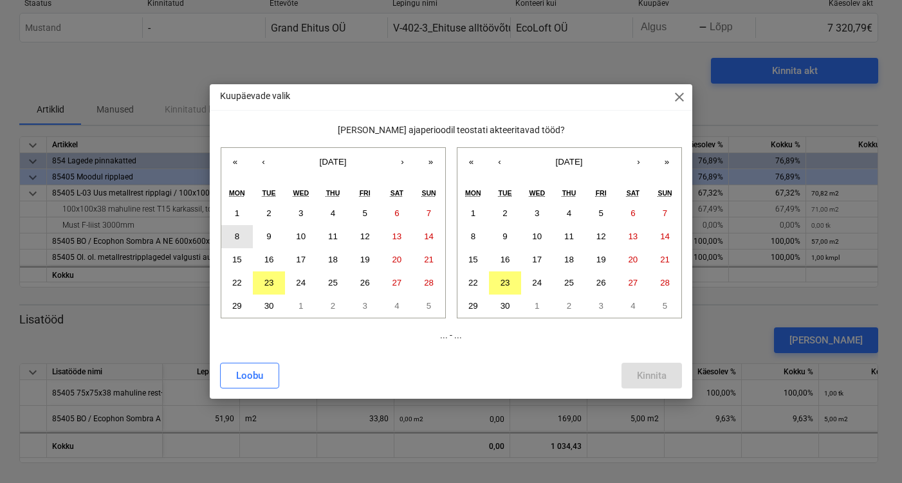
click at [237, 235] on abbr "8" at bounding box center [237, 237] width 5 height 10
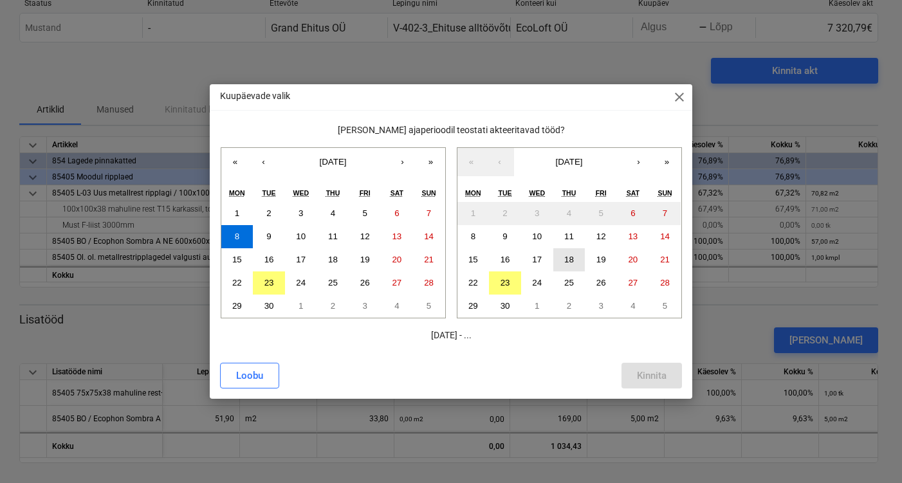
click at [572, 261] on abbr "18" at bounding box center [569, 260] width 10 height 10
click at [654, 377] on div "Kinnita" at bounding box center [652, 376] width 30 height 17
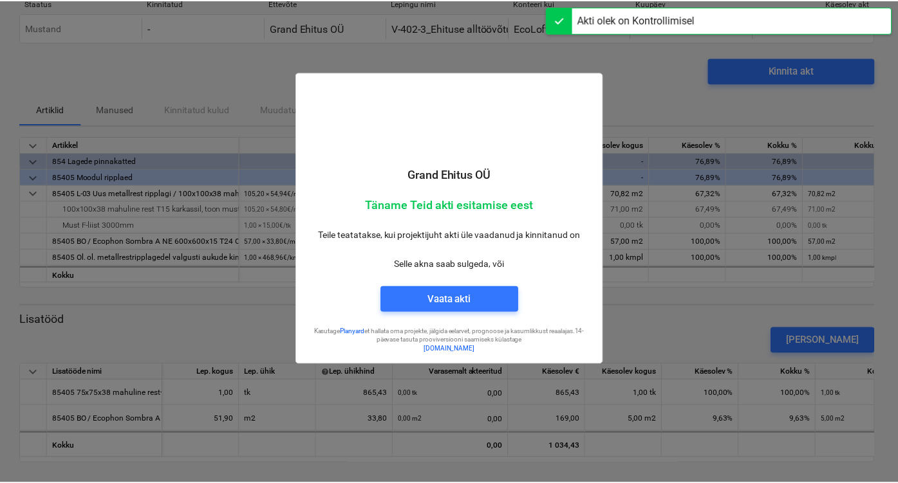
scroll to position [17, 0]
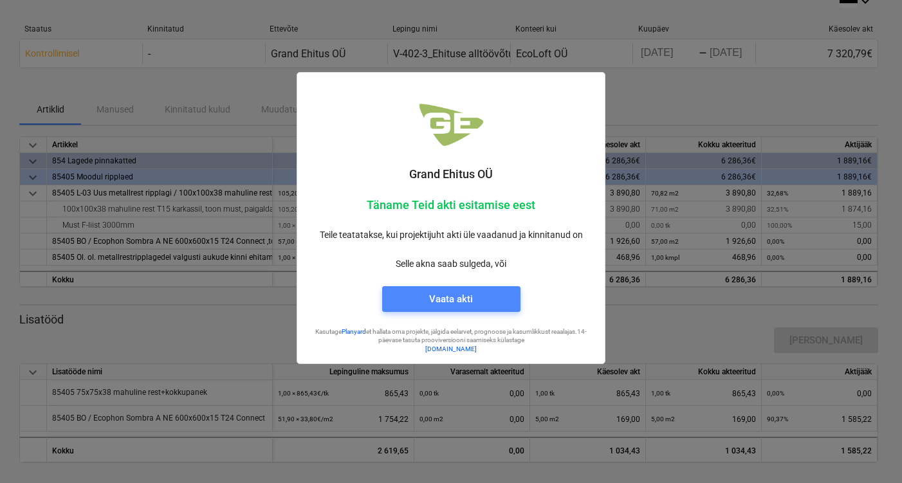
click at [460, 297] on div "Vaata akti" at bounding box center [451, 299] width 44 height 17
